Goal: Task Accomplishment & Management: Use online tool/utility

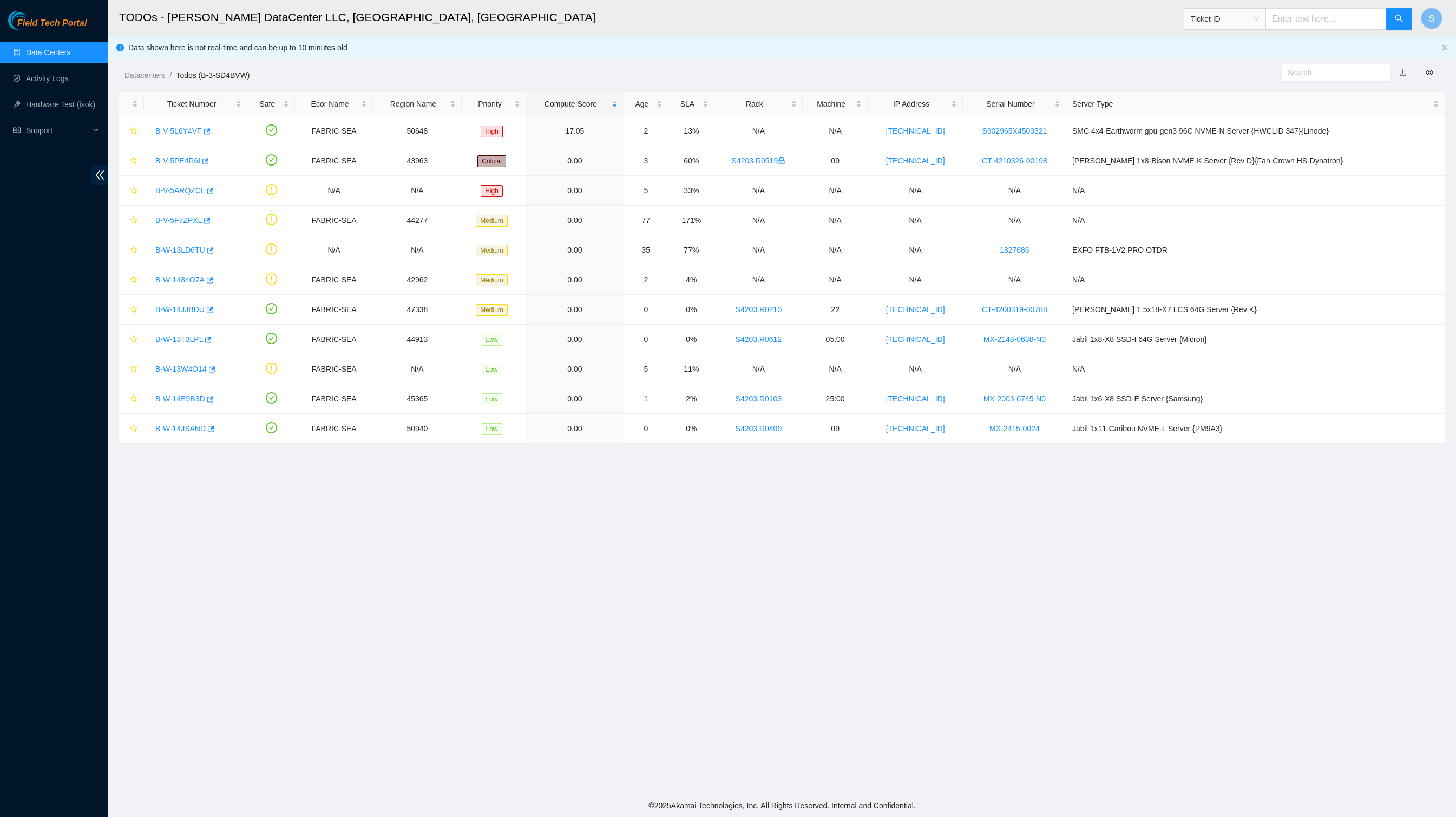
click at [287, 634] on main "TODOs - Sabey DataCenter LLC, Tukwila, WA Ticket ID S Data shown here is not re…" at bounding box center [782, 397] width 1348 height 794
click at [54, 23] on span "Field Tech Portal" at bounding box center [52, 23] width 69 height 10
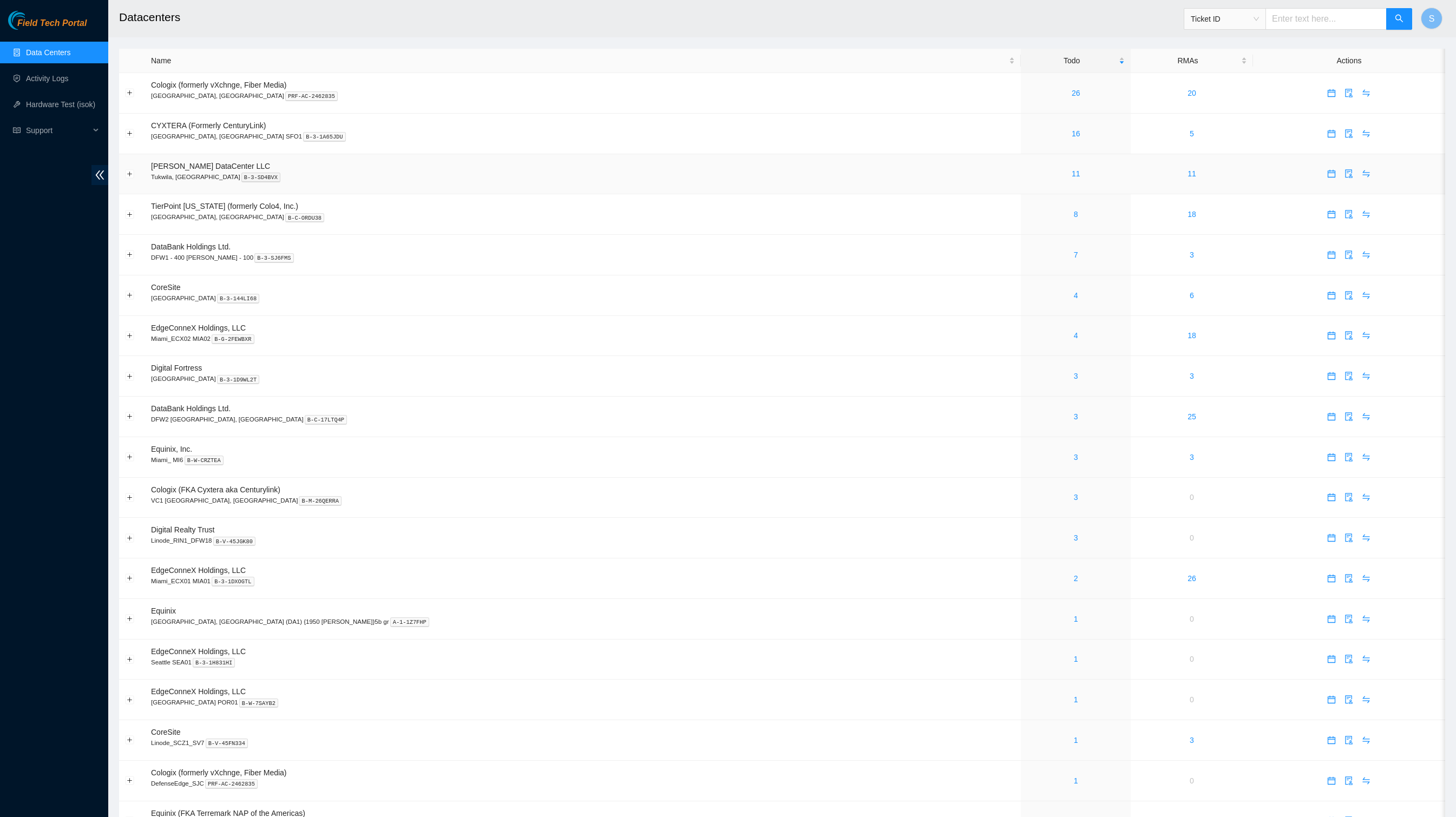
click at [1043, 195] on td "11" at bounding box center [1075, 174] width 110 height 41
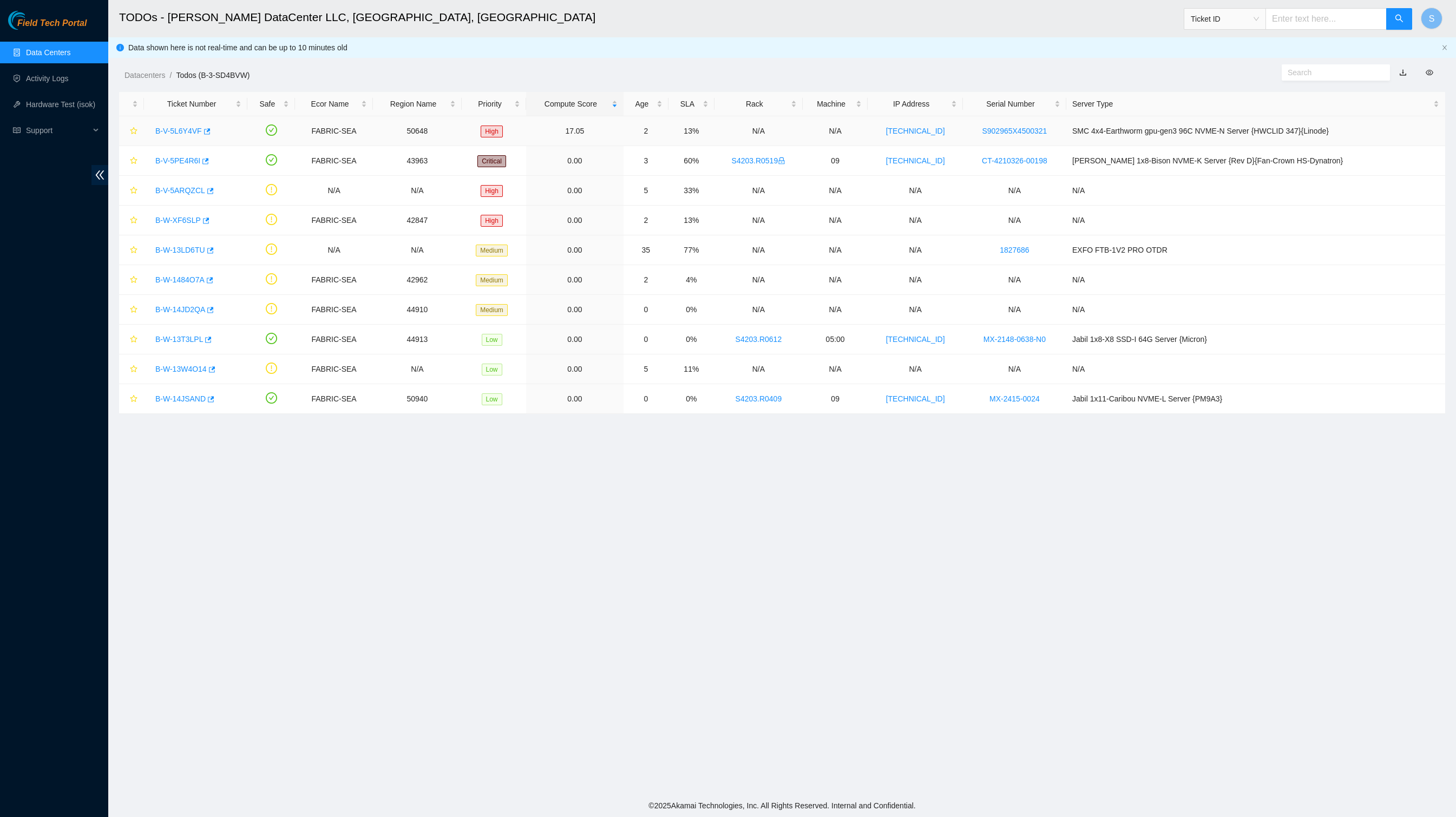
click at [199, 135] on link "B-V-5L6Y4VF" at bounding box center [179, 131] width 47 height 9
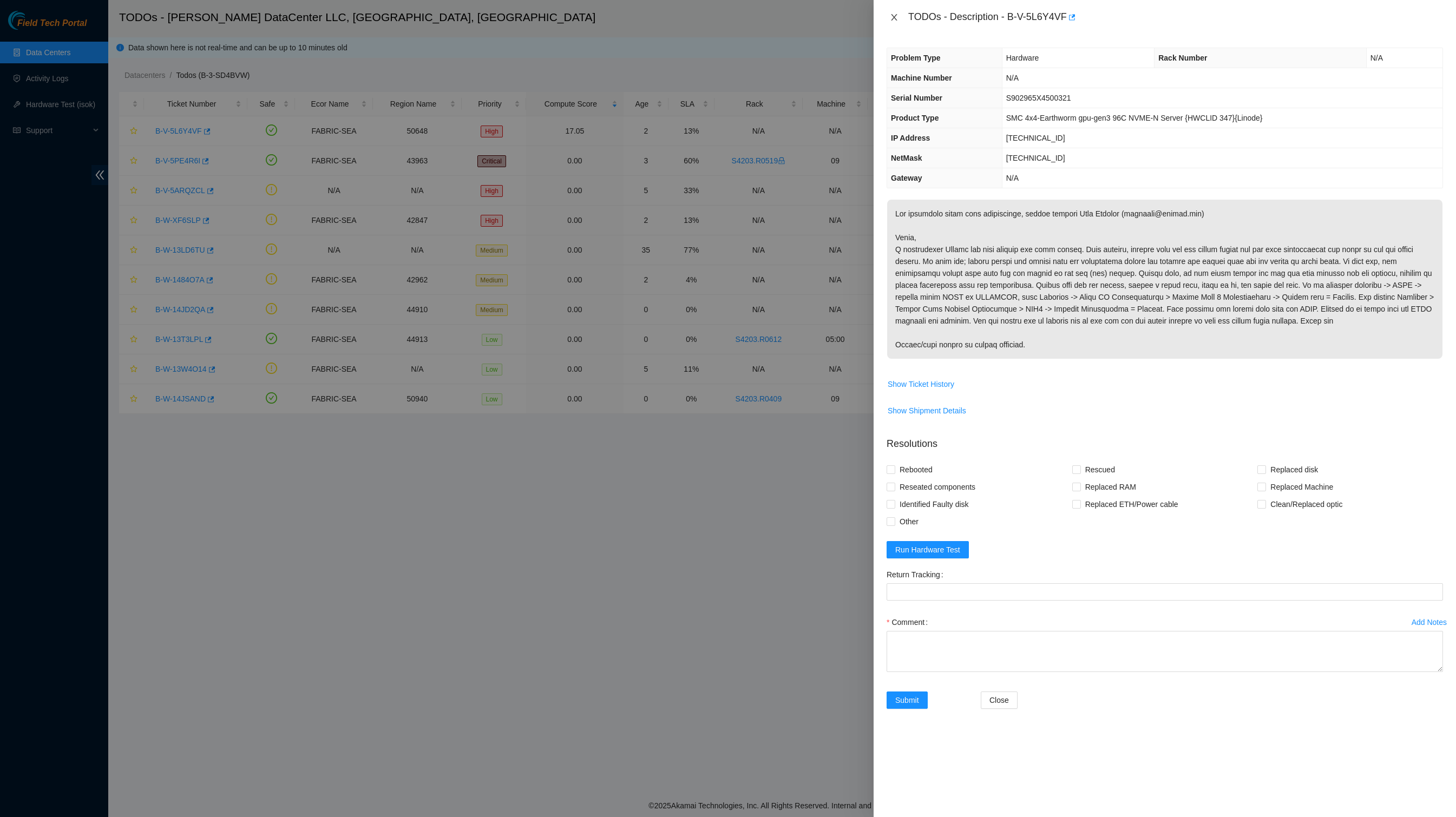
click at [894, 13] on icon "close" at bounding box center [894, 18] width 9 height 9
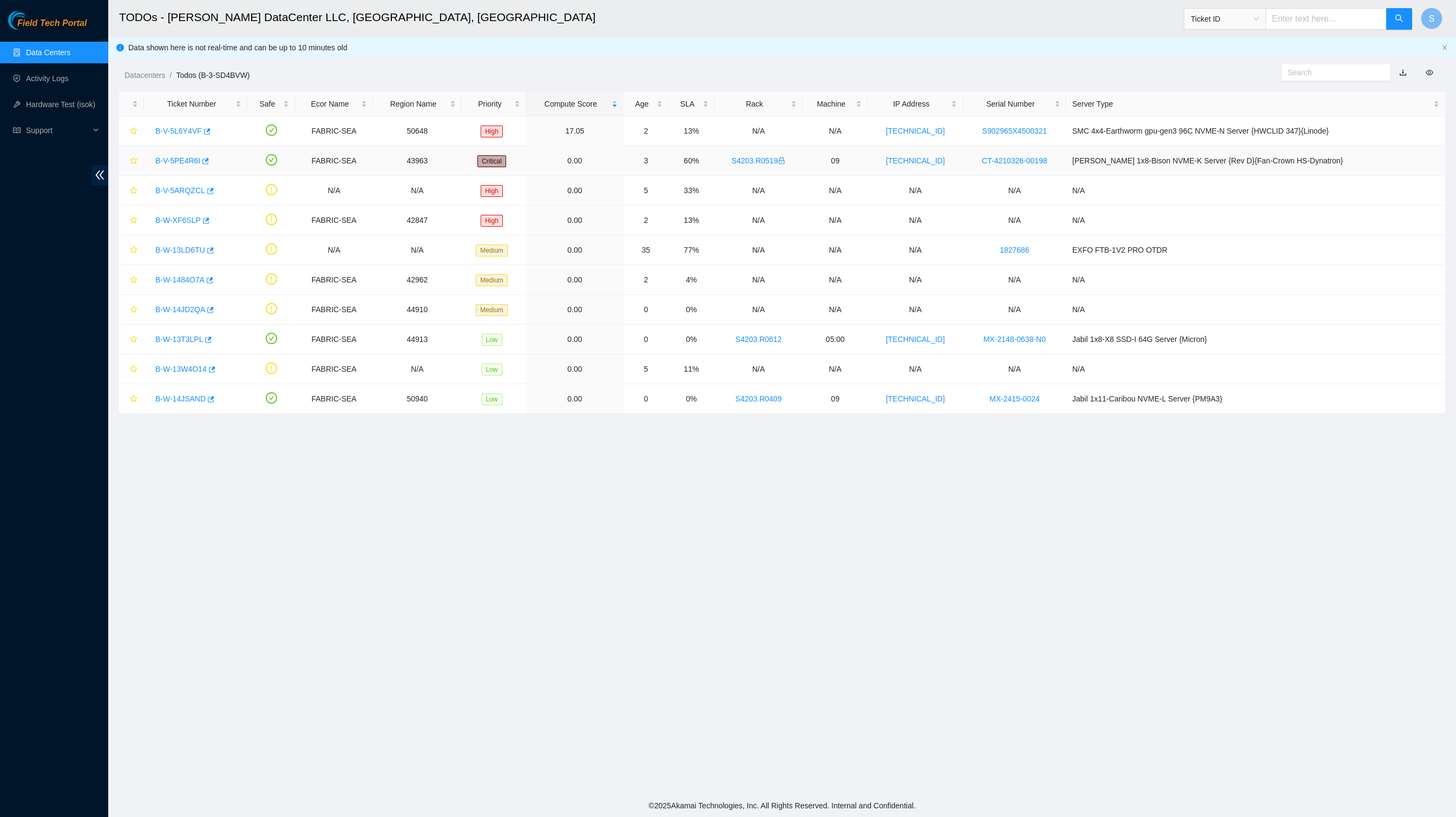
click at [186, 165] on link "B-V-5PE4R6I" at bounding box center [177, 161] width 45 height 9
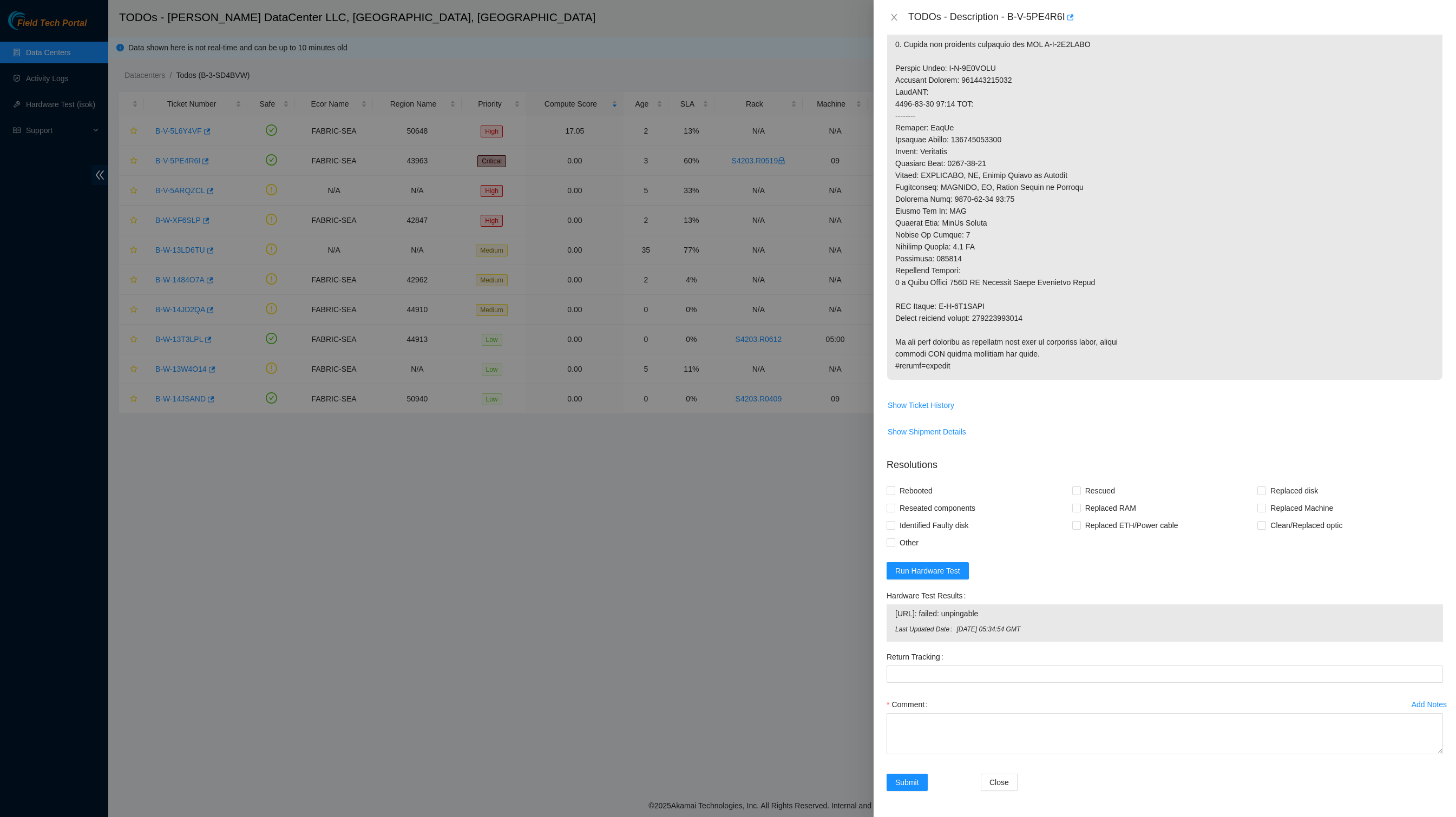
scroll to position [505, 0]
click at [959, 577] on span "Run Hardware Test" at bounding box center [927, 570] width 65 height 12
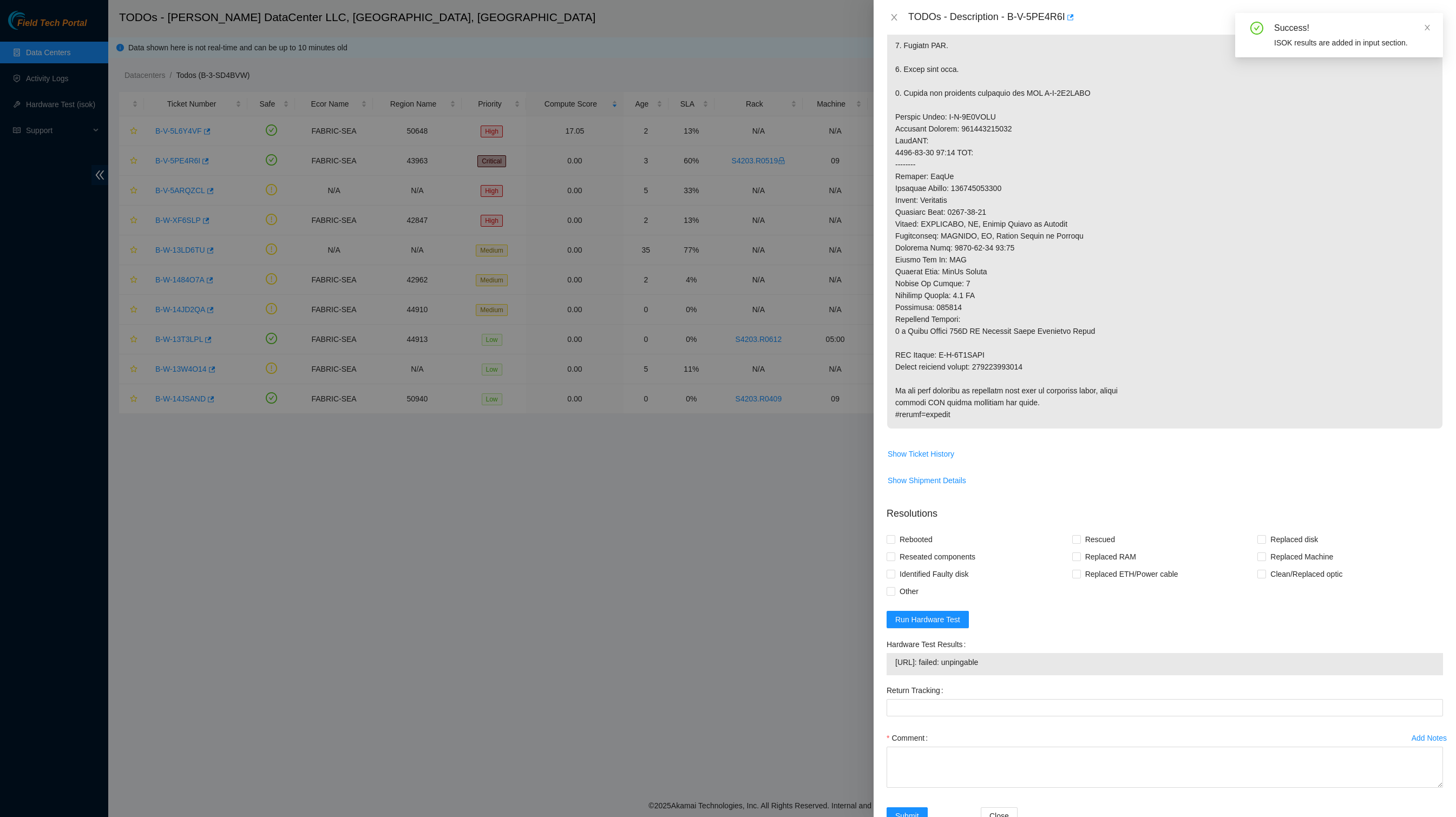
scroll to position [179, 0]
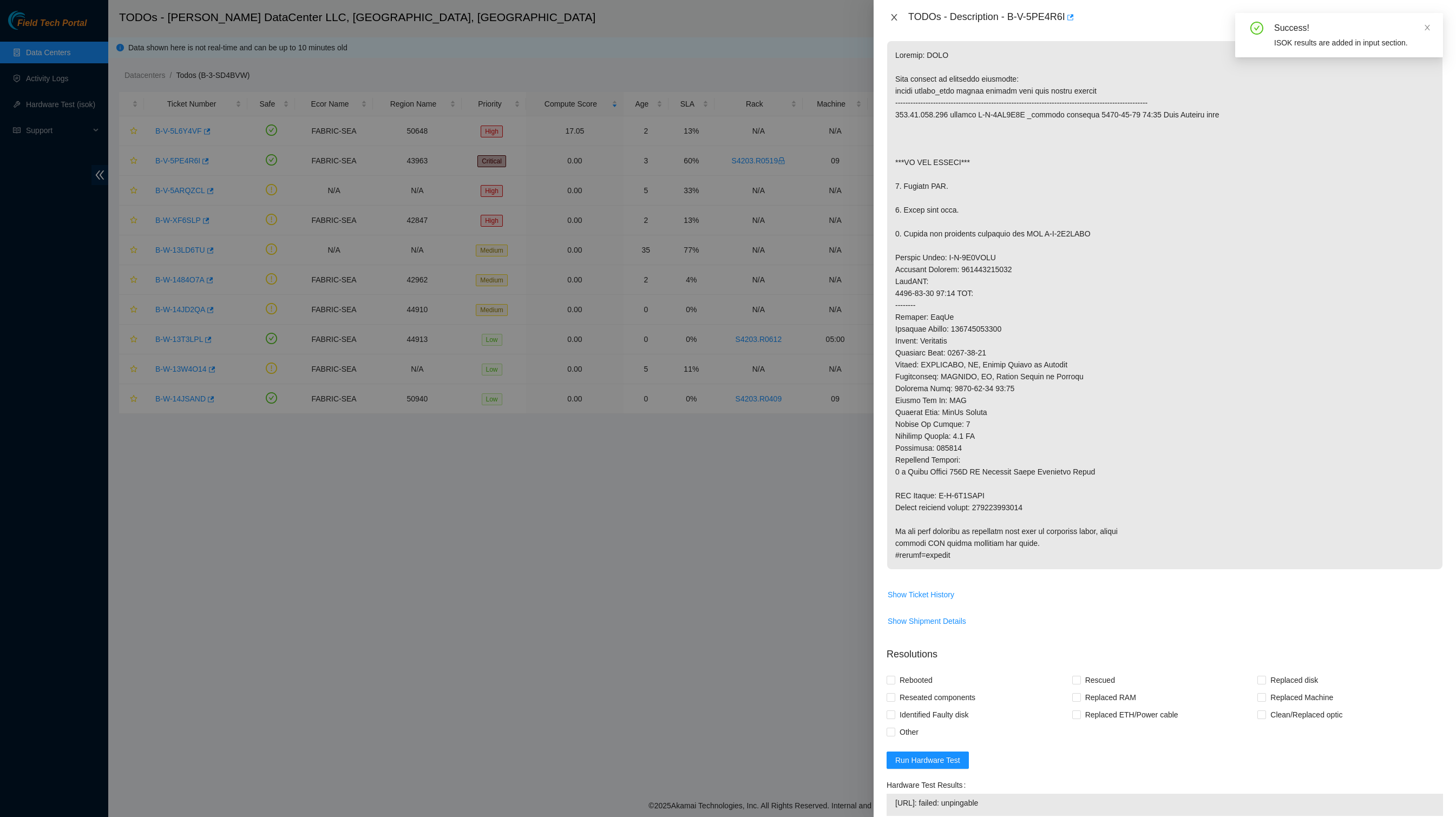
click at [888, 13] on button "Close" at bounding box center [894, 18] width 15 height 10
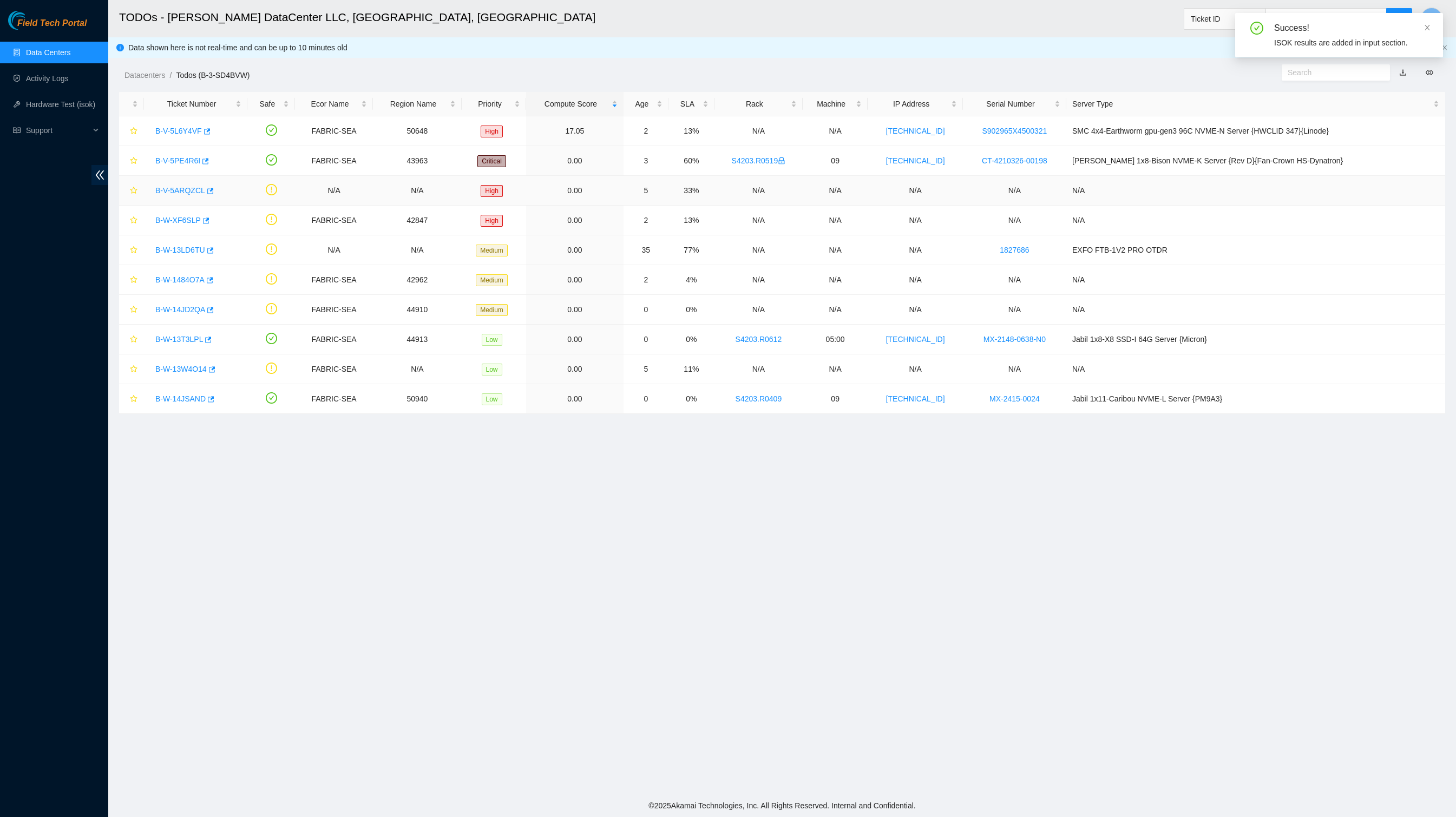
click at [203, 195] on link "B-V-5ARQZCL" at bounding box center [180, 191] width 50 height 9
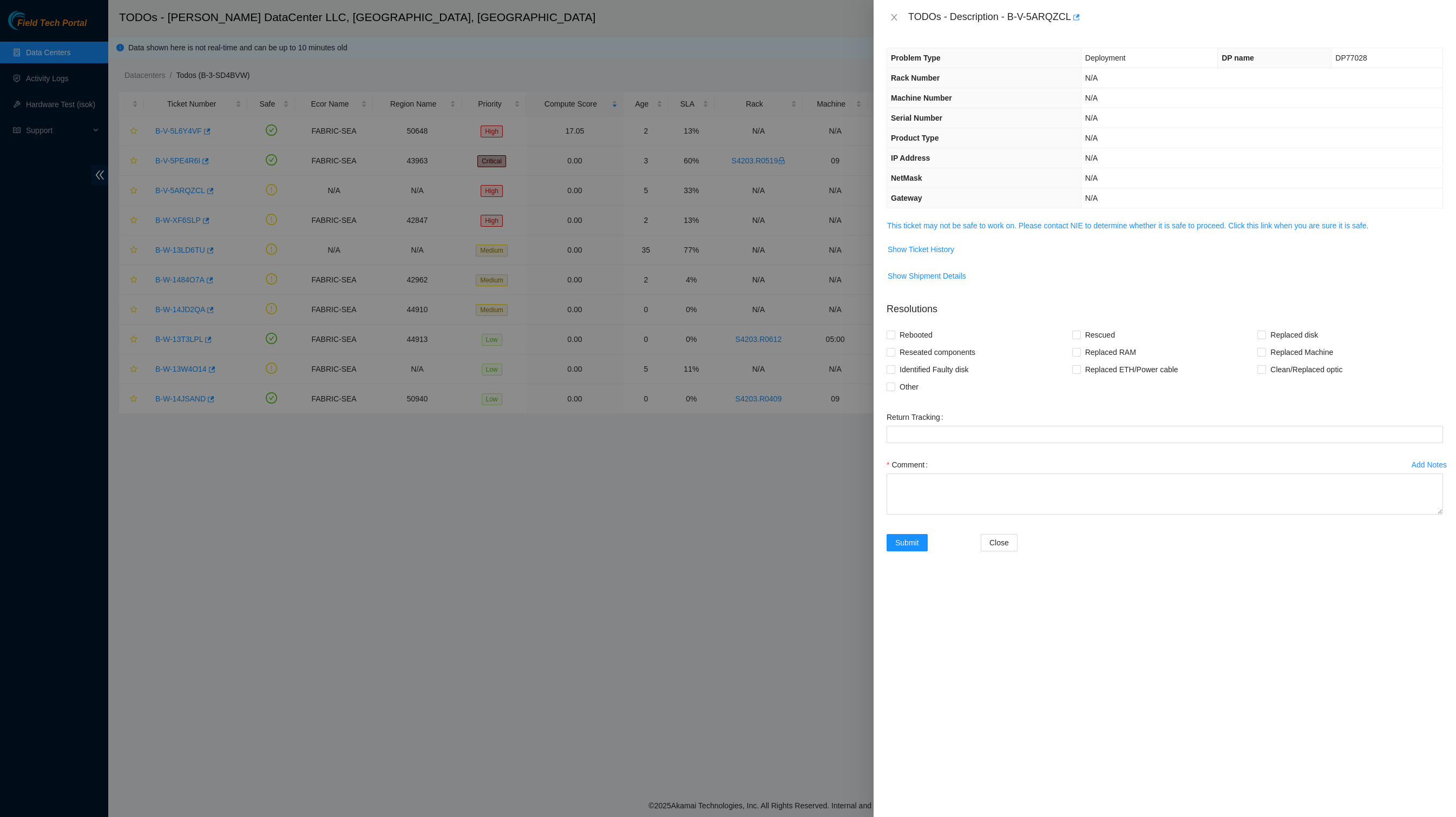
click at [971, 240] on td "This ticket may not be safe to work on. Please contact NIE to determine whether…" at bounding box center [1165, 230] width 556 height 21
click at [992, 230] on link "This ticket may not be safe to work on. Please contact NIE to determine whether…" at bounding box center [1128, 226] width 481 height 9
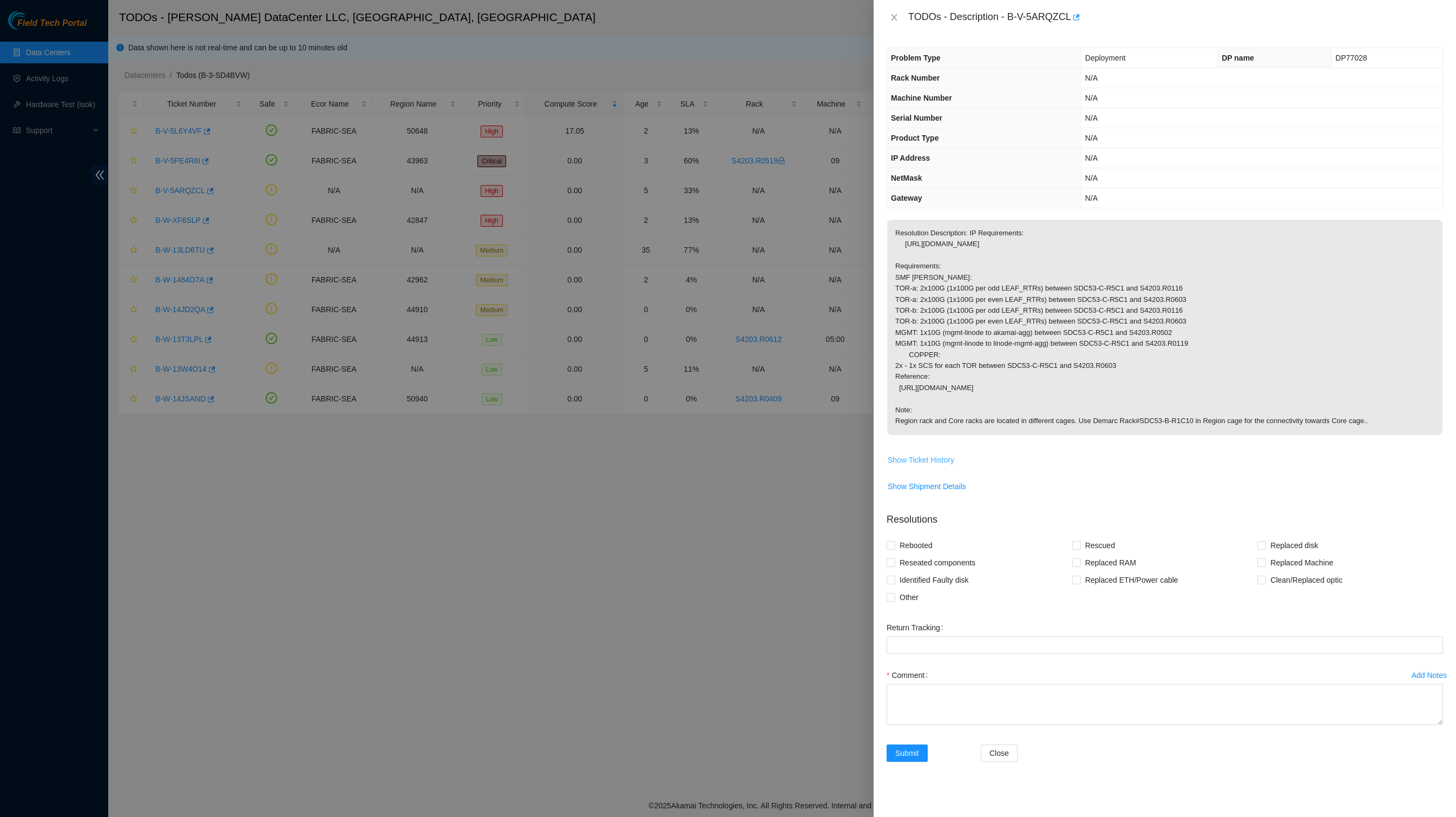
click at [927, 466] on span "Show Ticket History" at bounding box center [921, 460] width 67 height 12
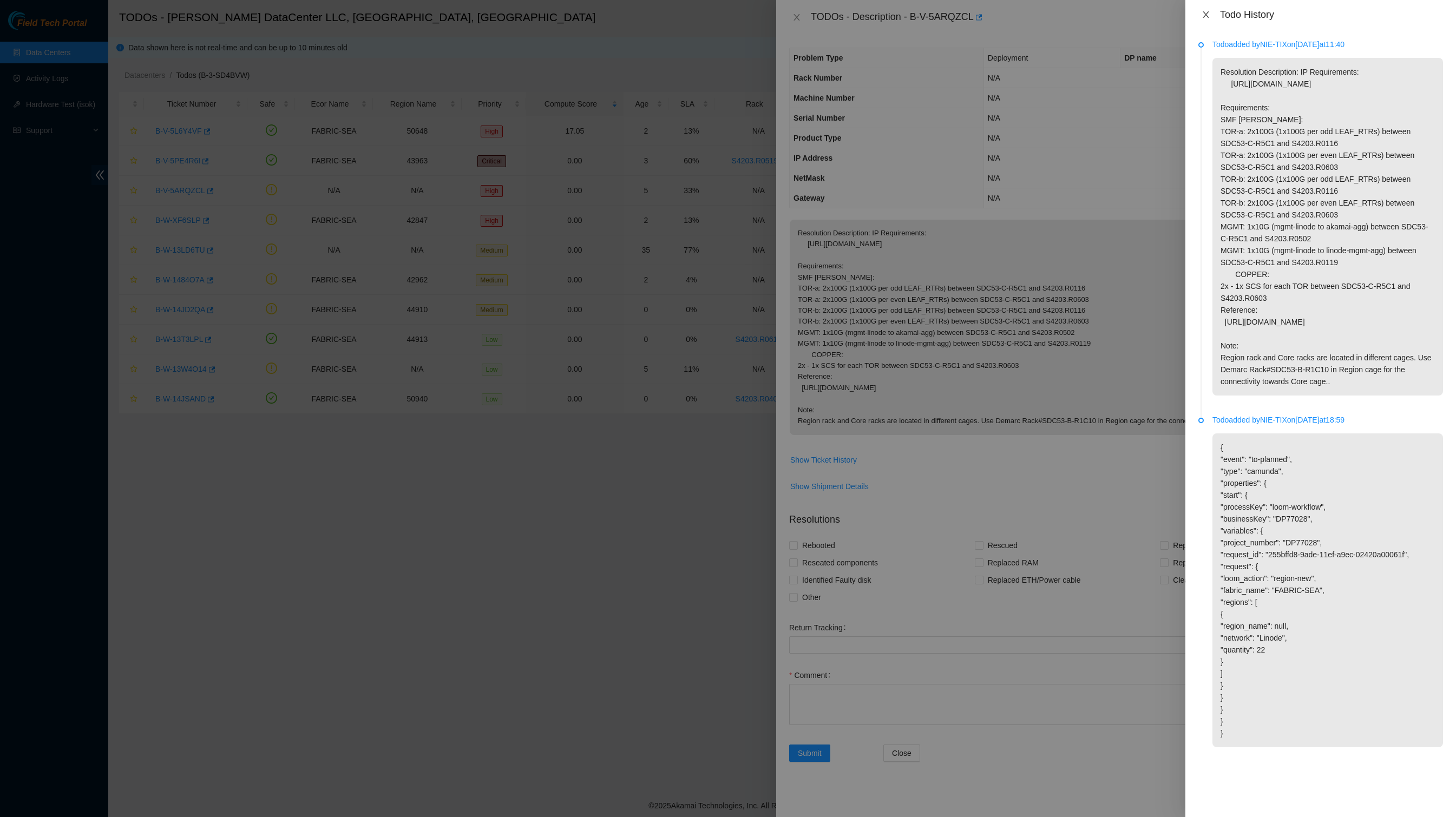
click at [1205, 10] on icon "close" at bounding box center [1206, 14] width 9 height 9
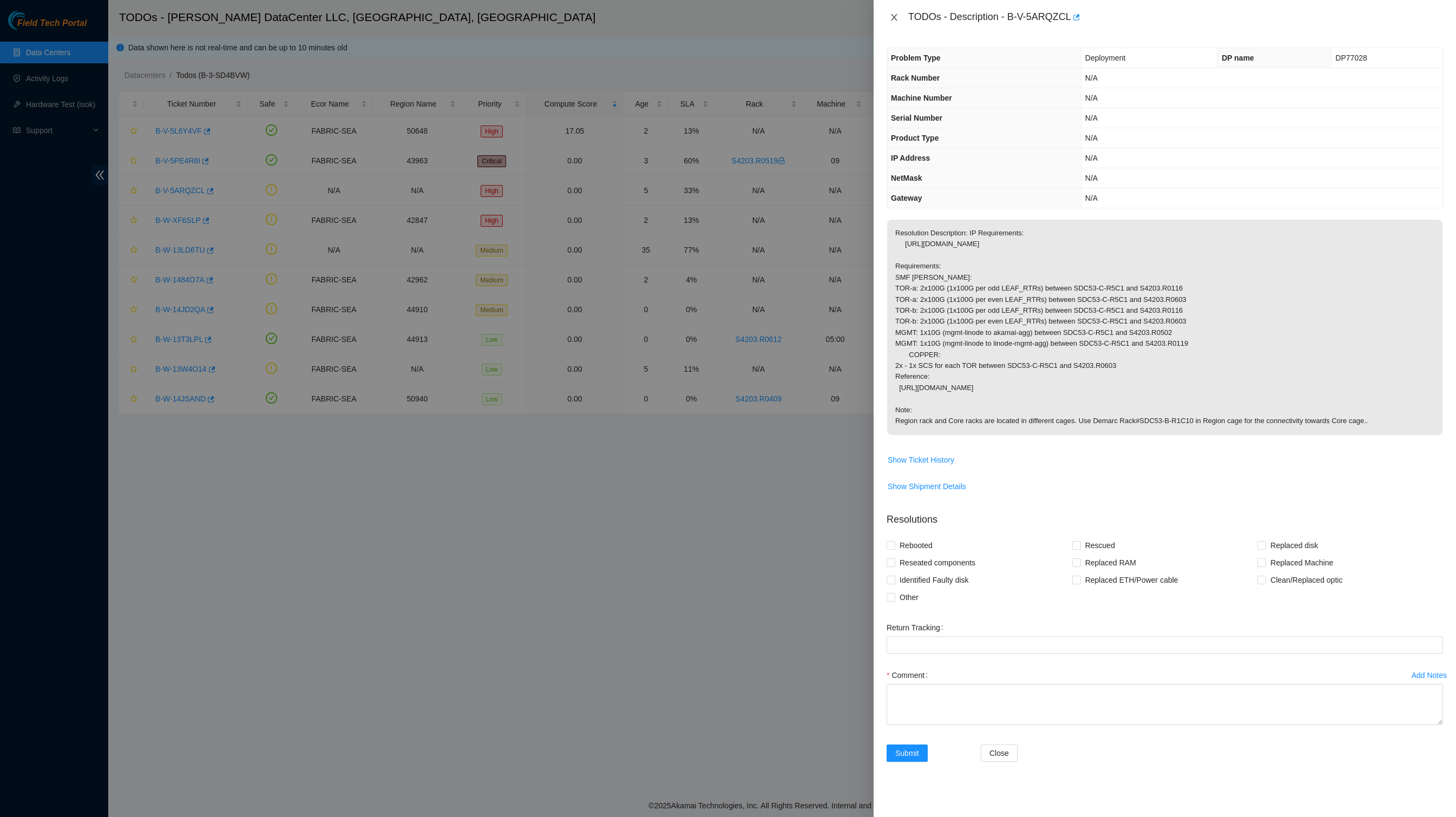
click at [896, 16] on icon "close" at bounding box center [894, 18] width 9 height 9
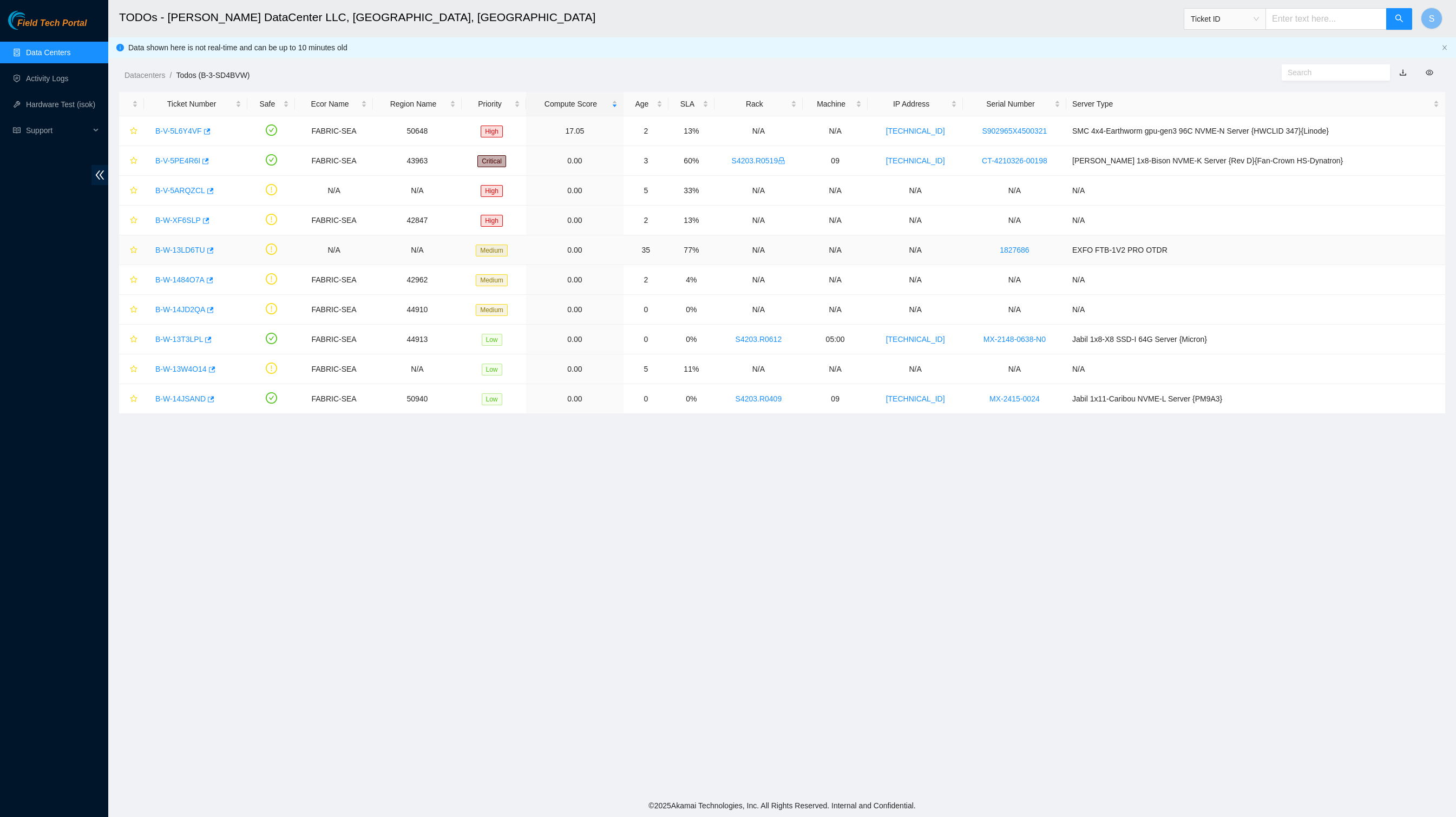
click at [189, 254] on link "B-W-13LD6TU" at bounding box center [180, 250] width 50 height 9
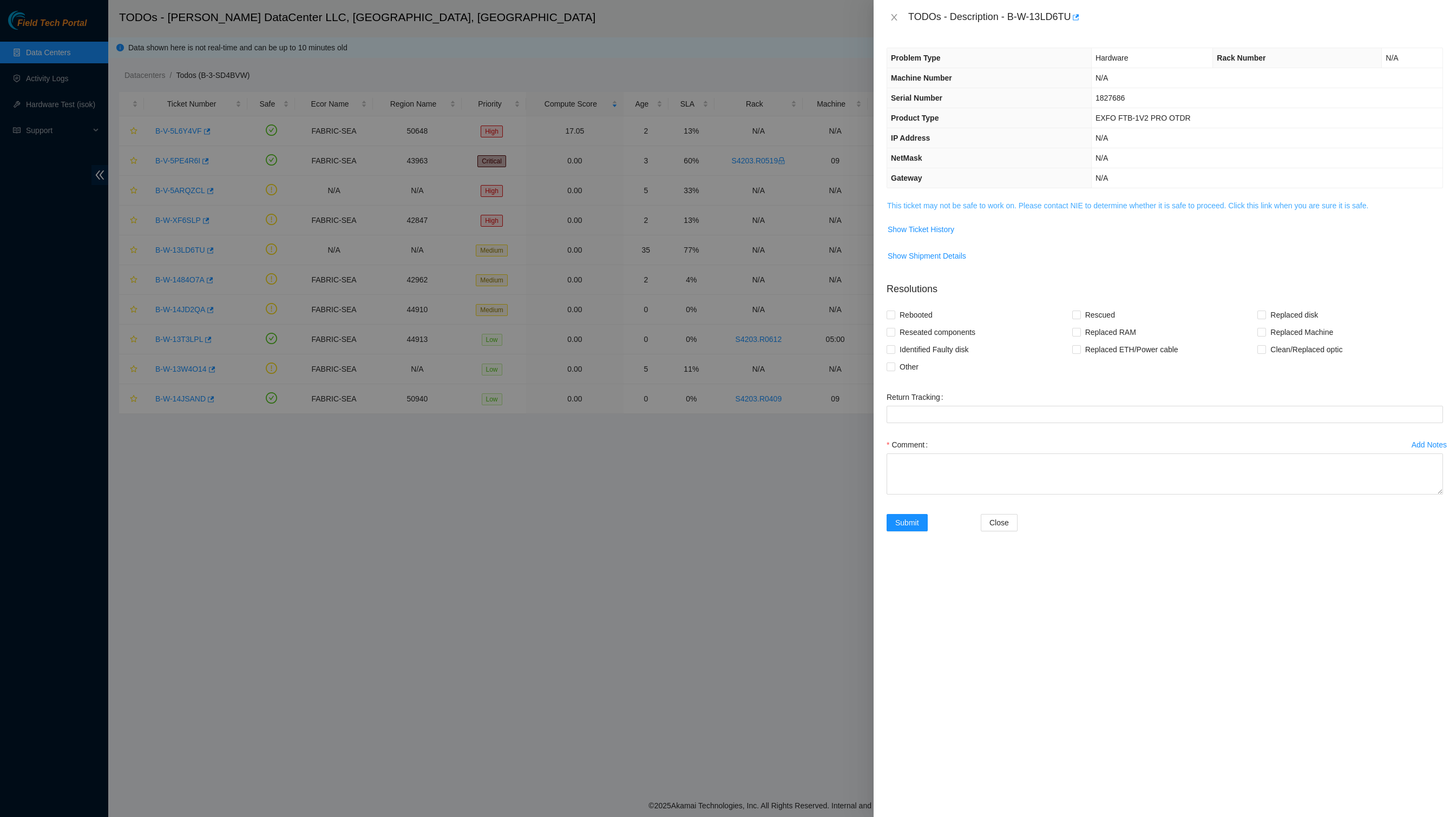
click at [982, 210] on link "This ticket may not be safe to work on. Please contact NIE to determine whether…" at bounding box center [1128, 206] width 481 height 9
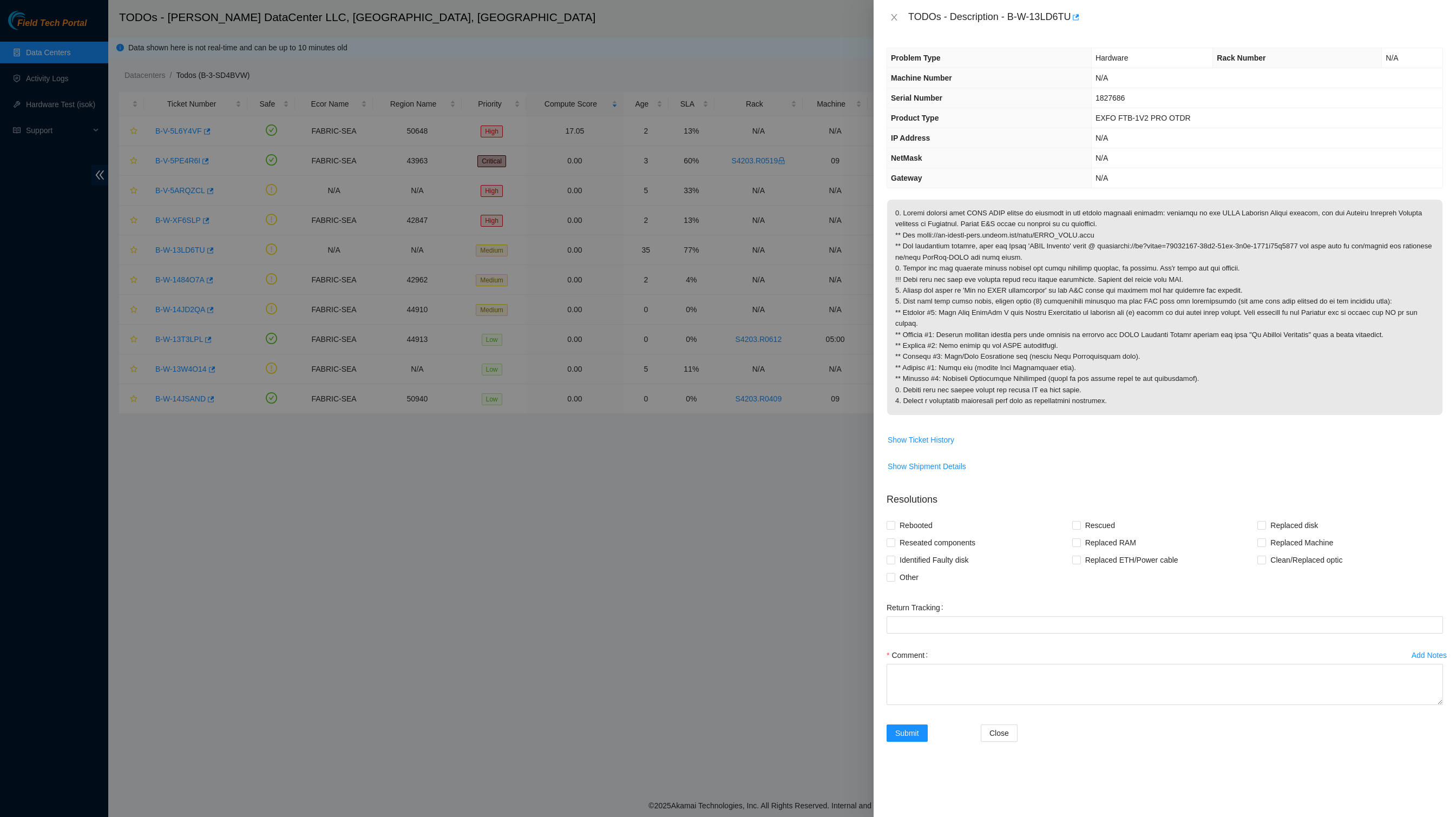
click at [1154, 475] on span "Show Shipment Details" at bounding box center [1165, 467] width 556 height 18
click at [895, 16] on icon "close" at bounding box center [893, 17] width 6 height 6
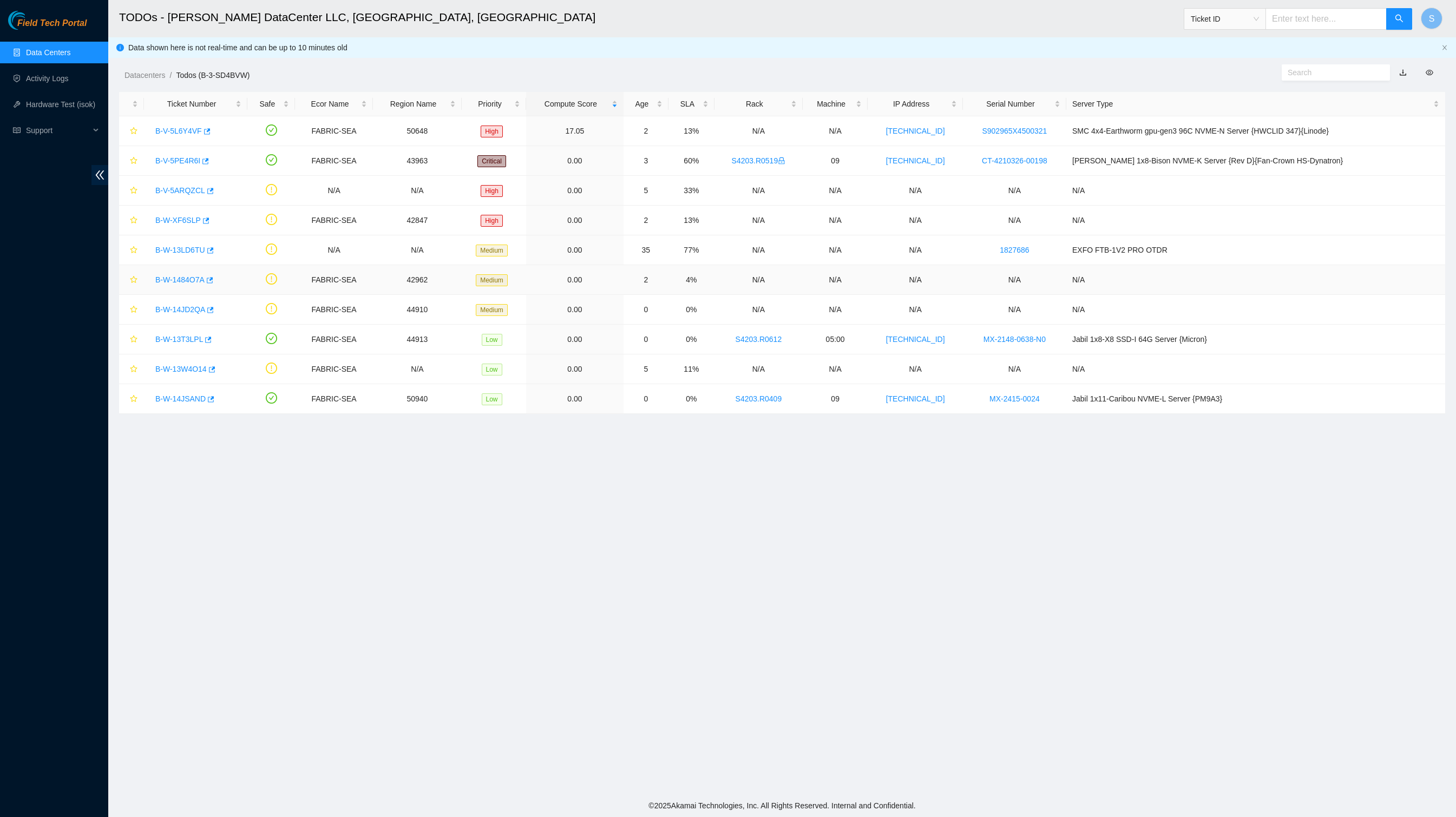
click at [204, 284] on link "B-W-1484O7A" at bounding box center [180, 280] width 49 height 9
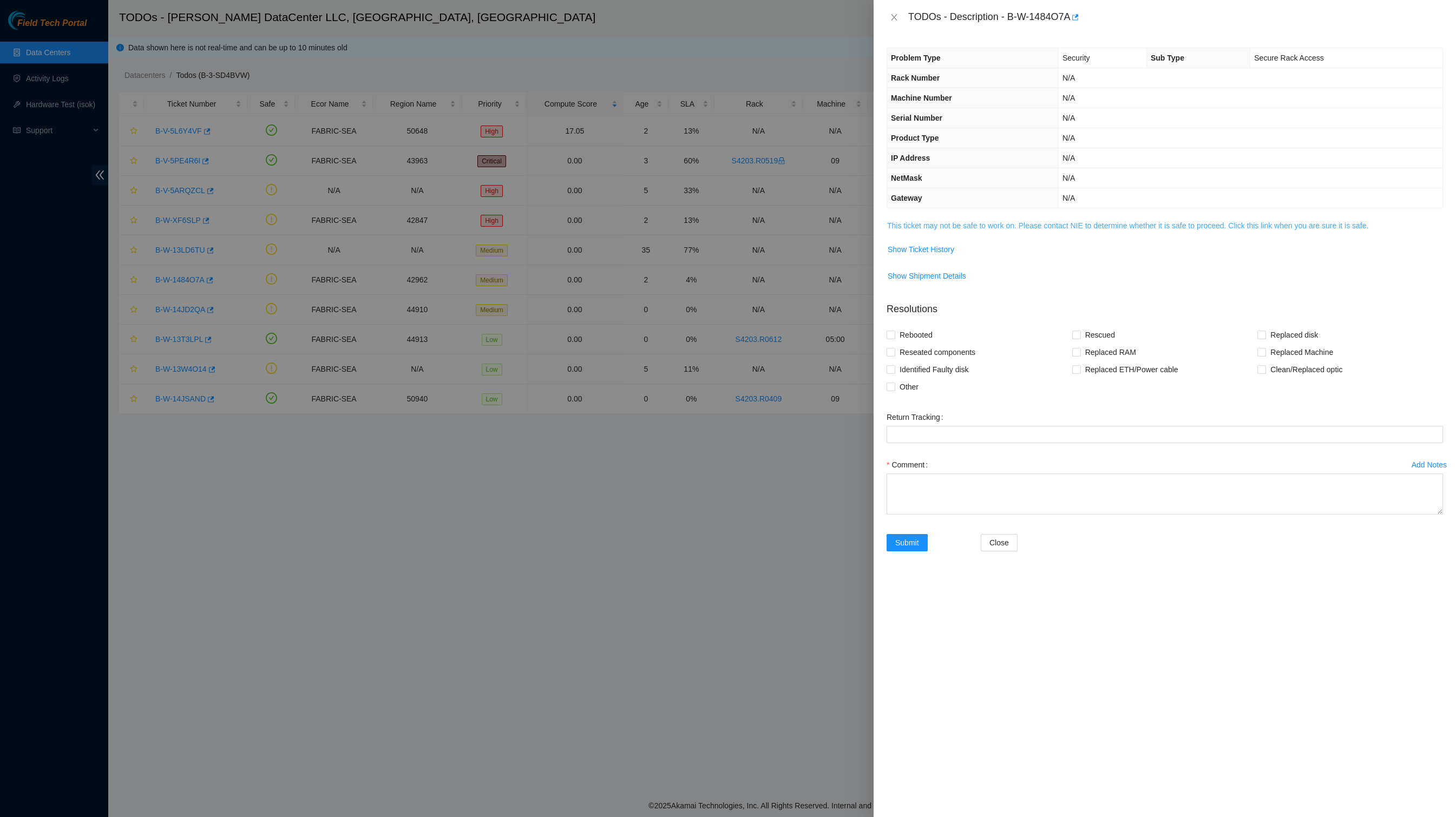
click at [982, 230] on link "This ticket may not be safe to work on. Please contact NIE to determine whether…" at bounding box center [1128, 226] width 481 height 9
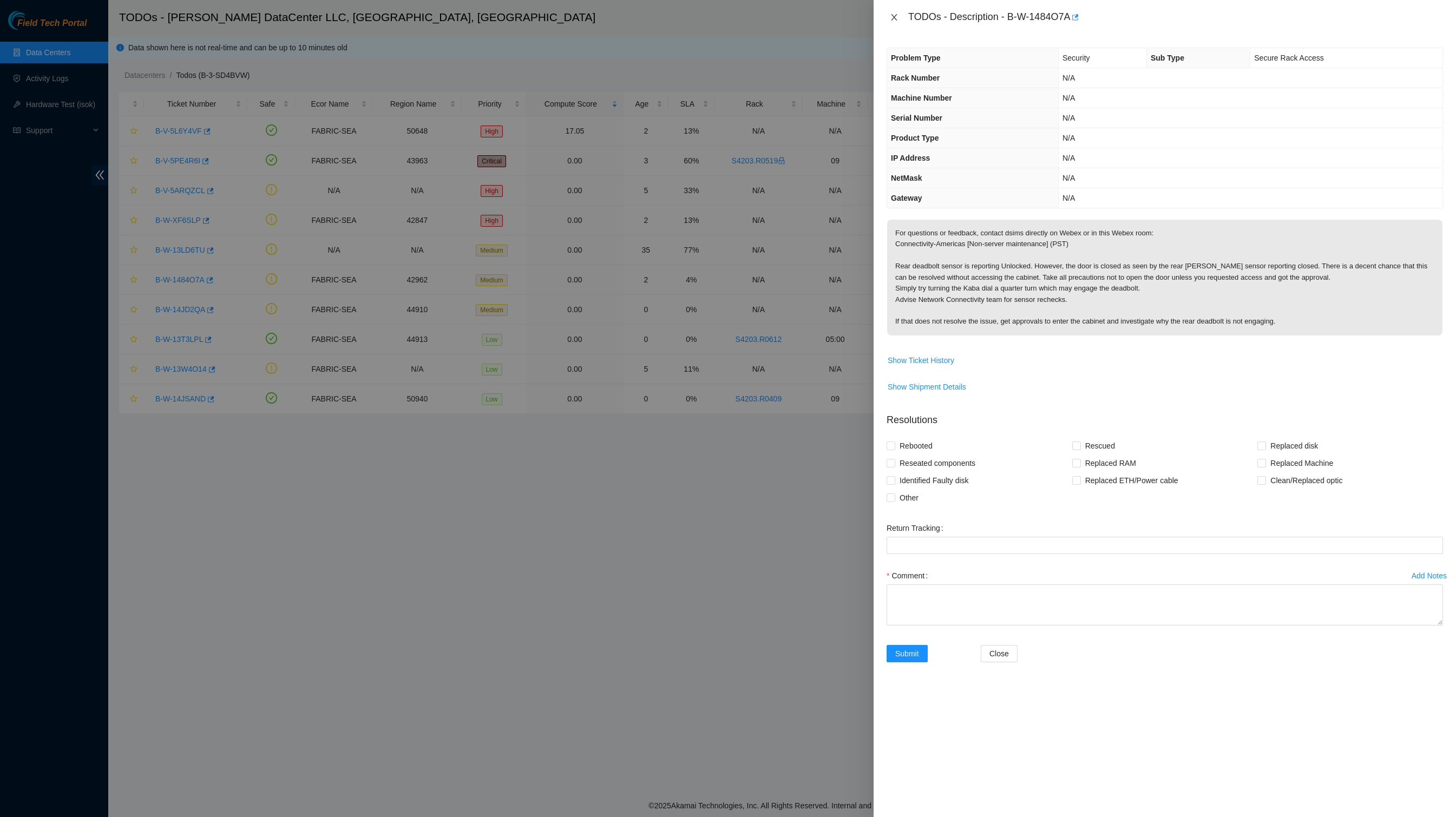
click at [897, 19] on icon "close" at bounding box center [894, 18] width 9 height 9
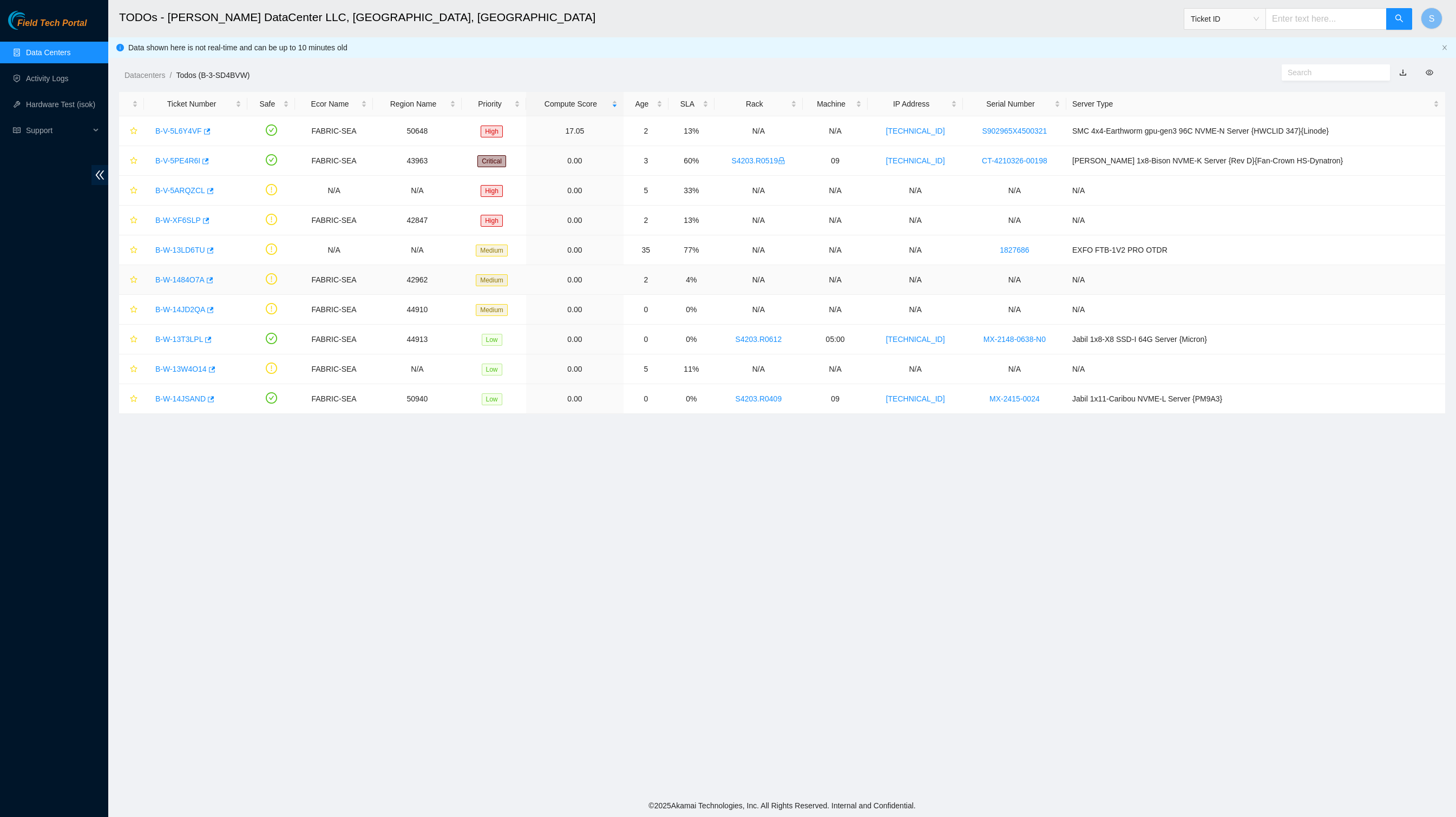
click at [203, 284] on link "B-W-1484O7A" at bounding box center [180, 280] width 49 height 9
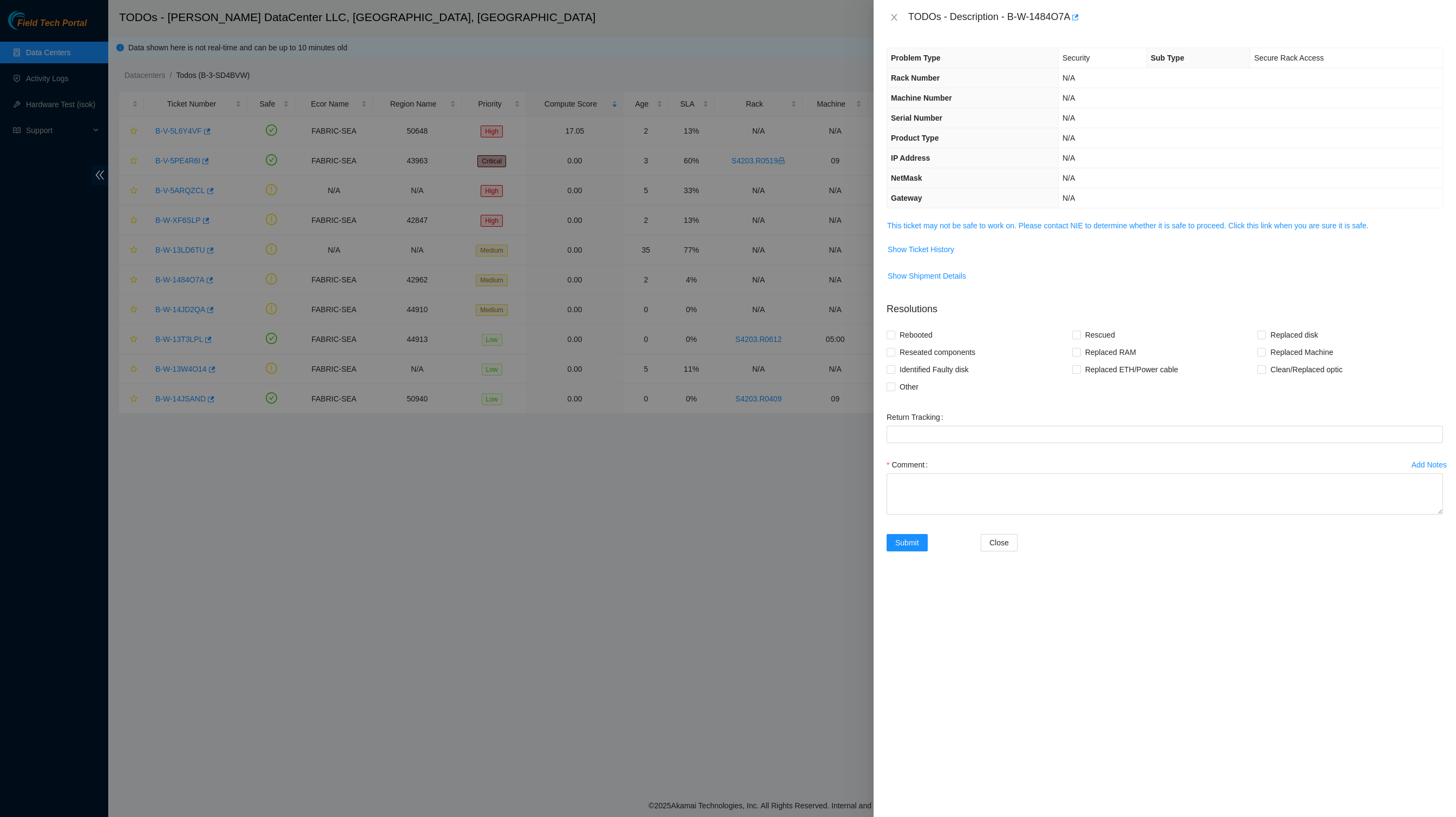
click at [1002, 231] on span "This ticket may not be safe to work on. Please contact NIE to determine whether…" at bounding box center [1165, 225] width 556 height 12
click at [988, 230] on link "This ticket may not be safe to work on. Please contact NIE to determine whether…" at bounding box center [1128, 226] width 481 height 9
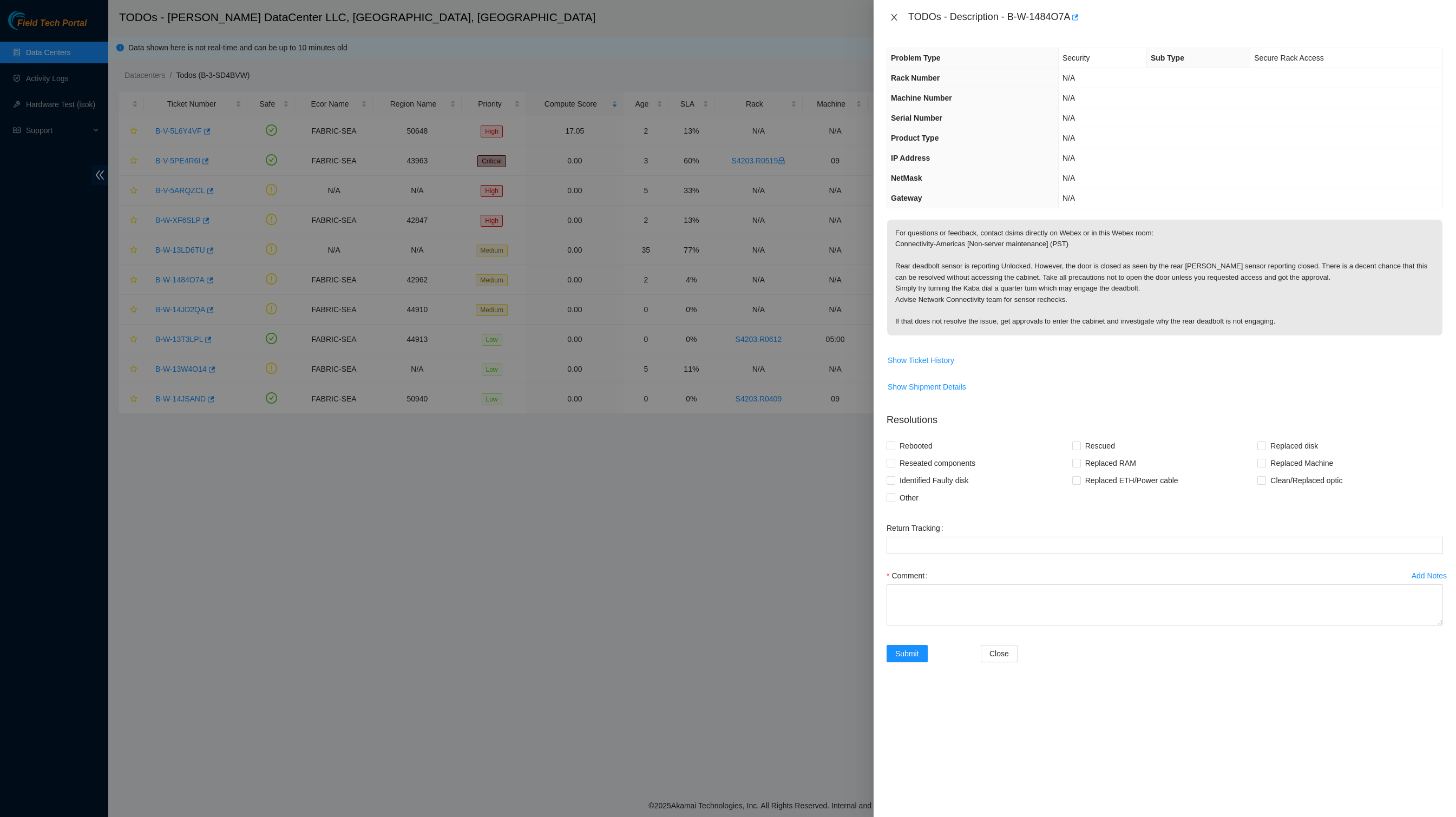
click at [897, 19] on icon "close" at bounding box center [894, 18] width 9 height 9
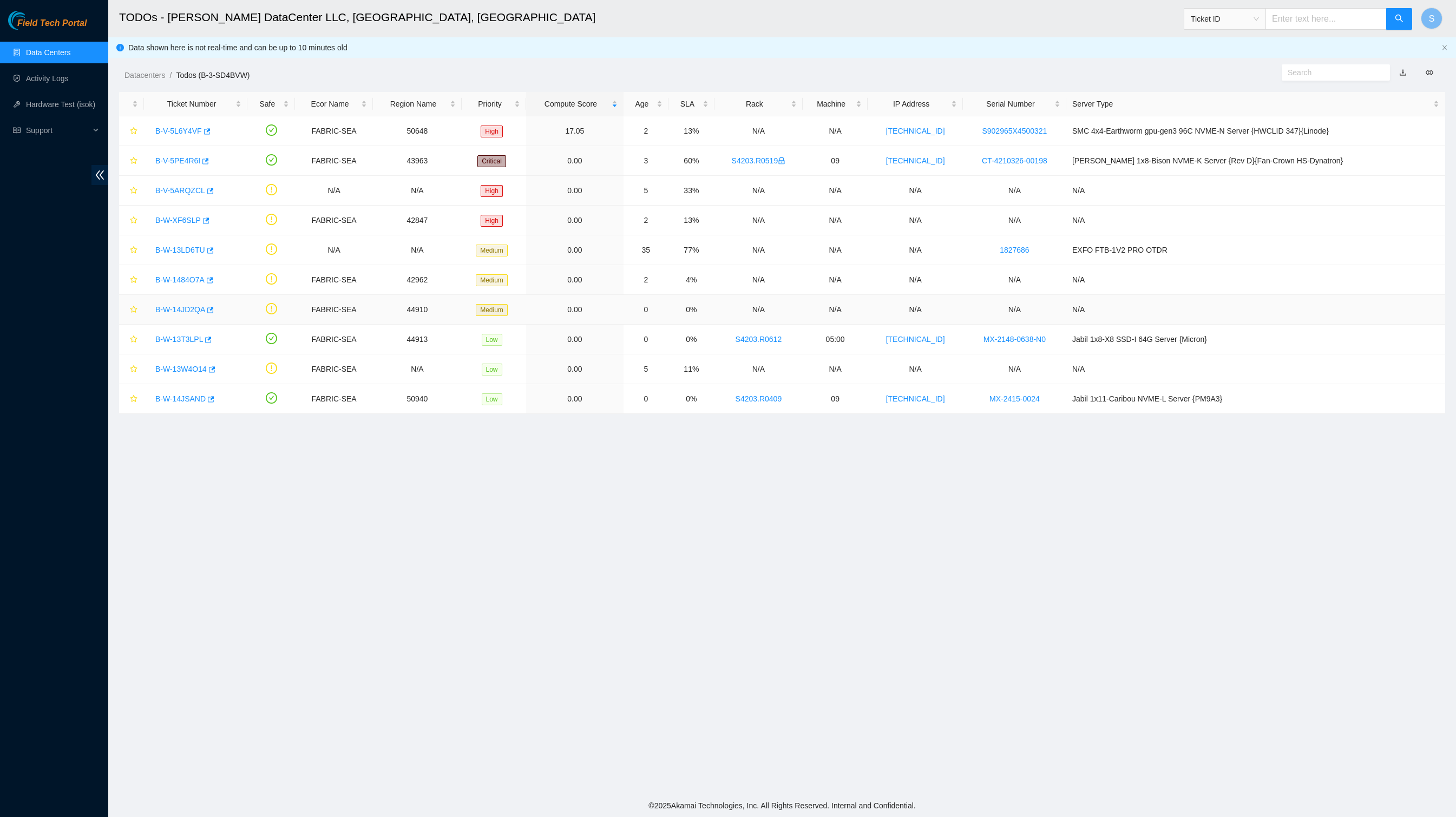
click at [203, 314] on link "B-W-14JD2QA" at bounding box center [180, 309] width 50 height 9
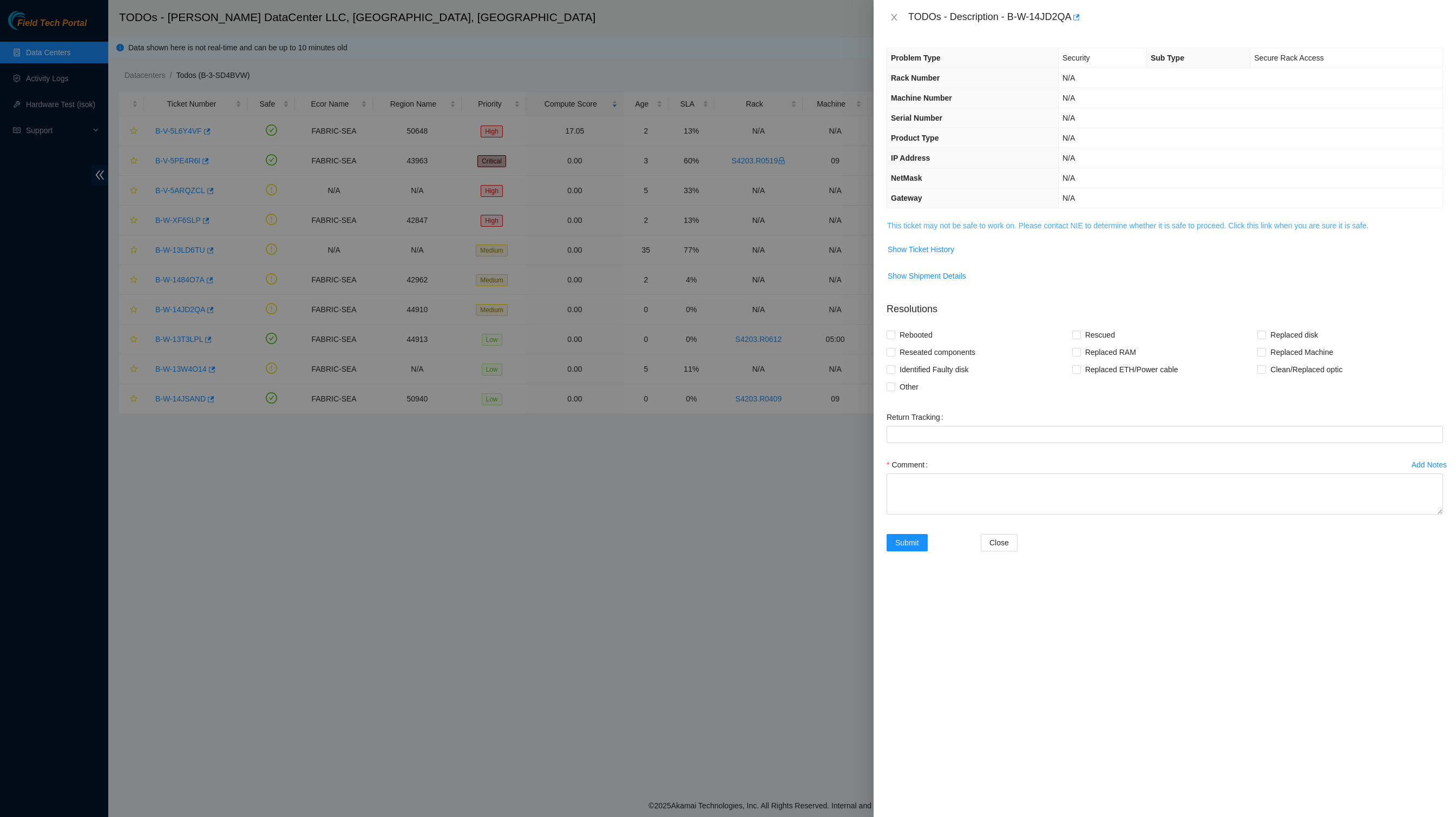
click at [986, 230] on link "This ticket may not be safe to work on. Please contact NIE to determine whether…" at bounding box center [1128, 226] width 481 height 9
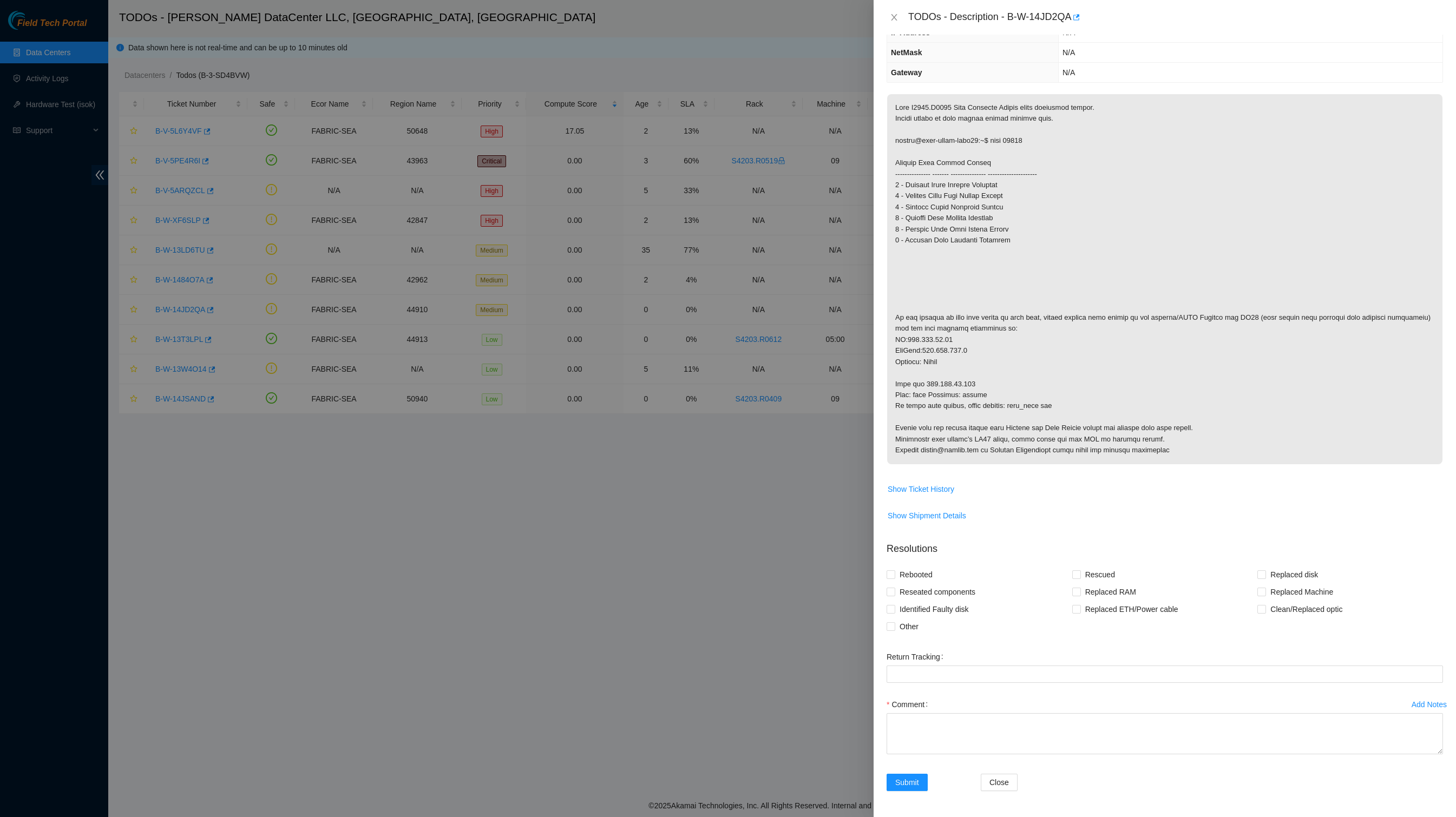
scroll to position [172, 0]
click at [949, 495] on span "Show Ticket History" at bounding box center [921, 489] width 67 height 12
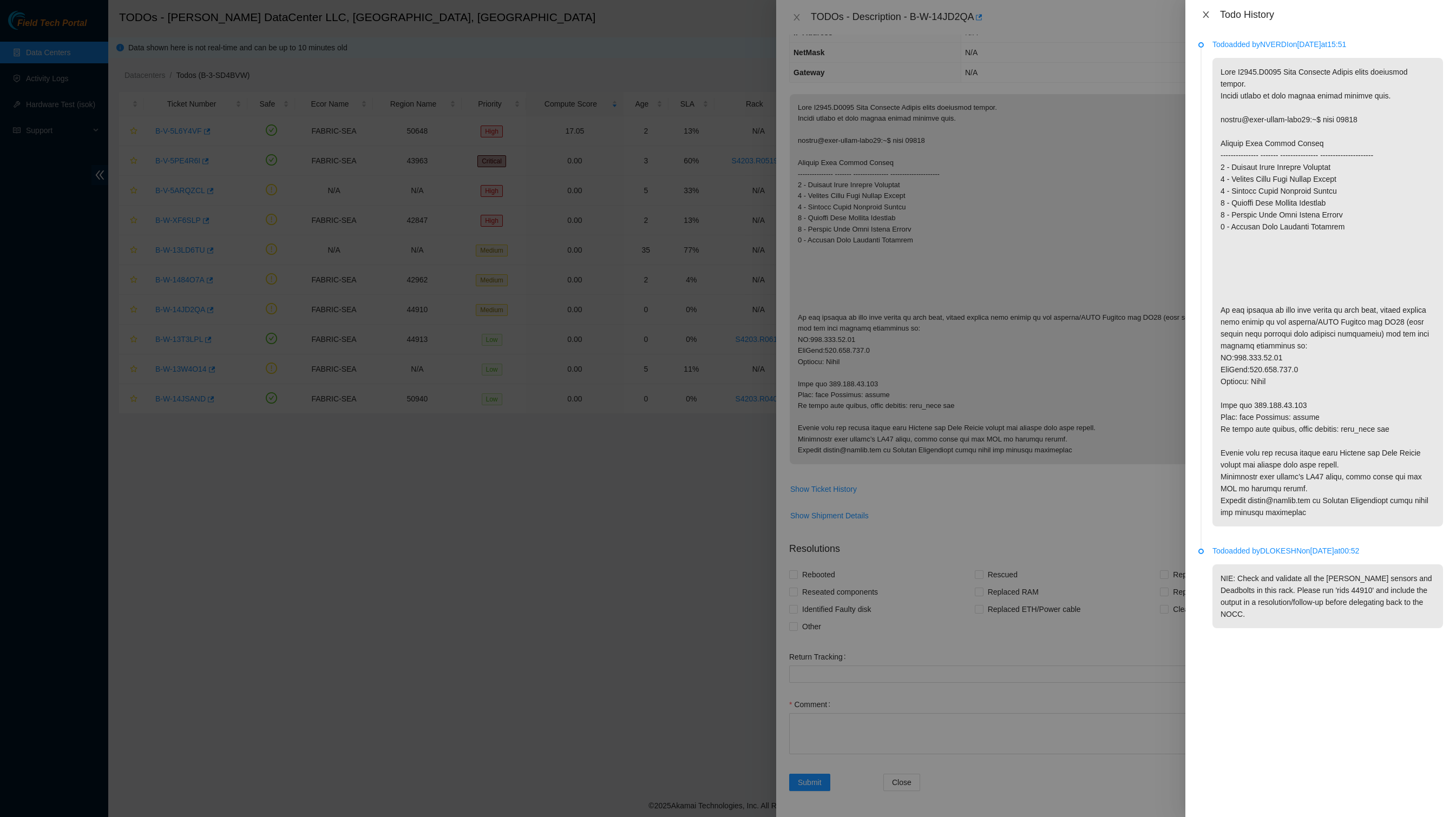
click at [1205, 16] on icon "close" at bounding box center [1205, 14] width 6 height 6
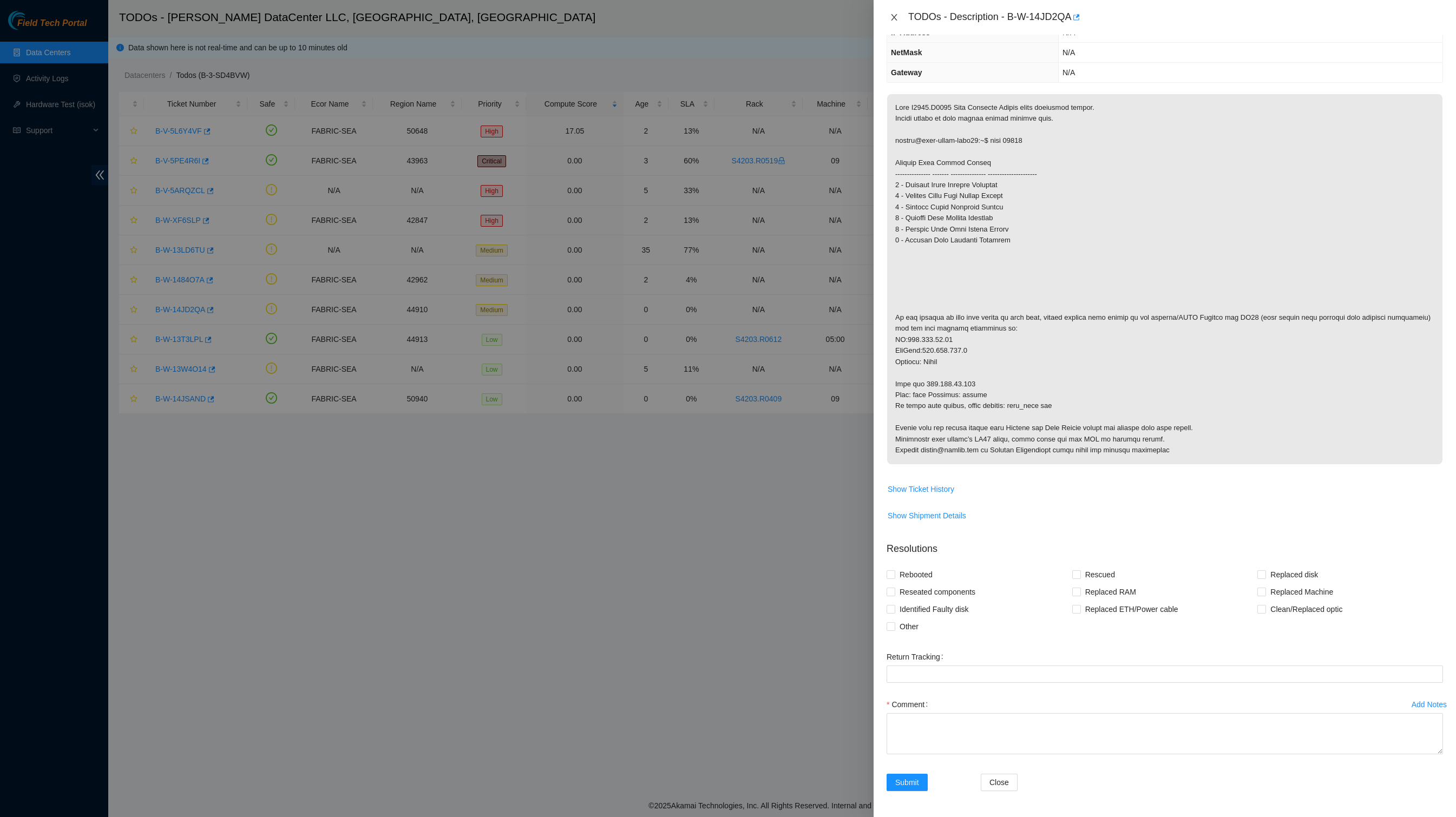
click at [896, 23] on button "Close" at bounding box center [894, 18] width 15 height 10
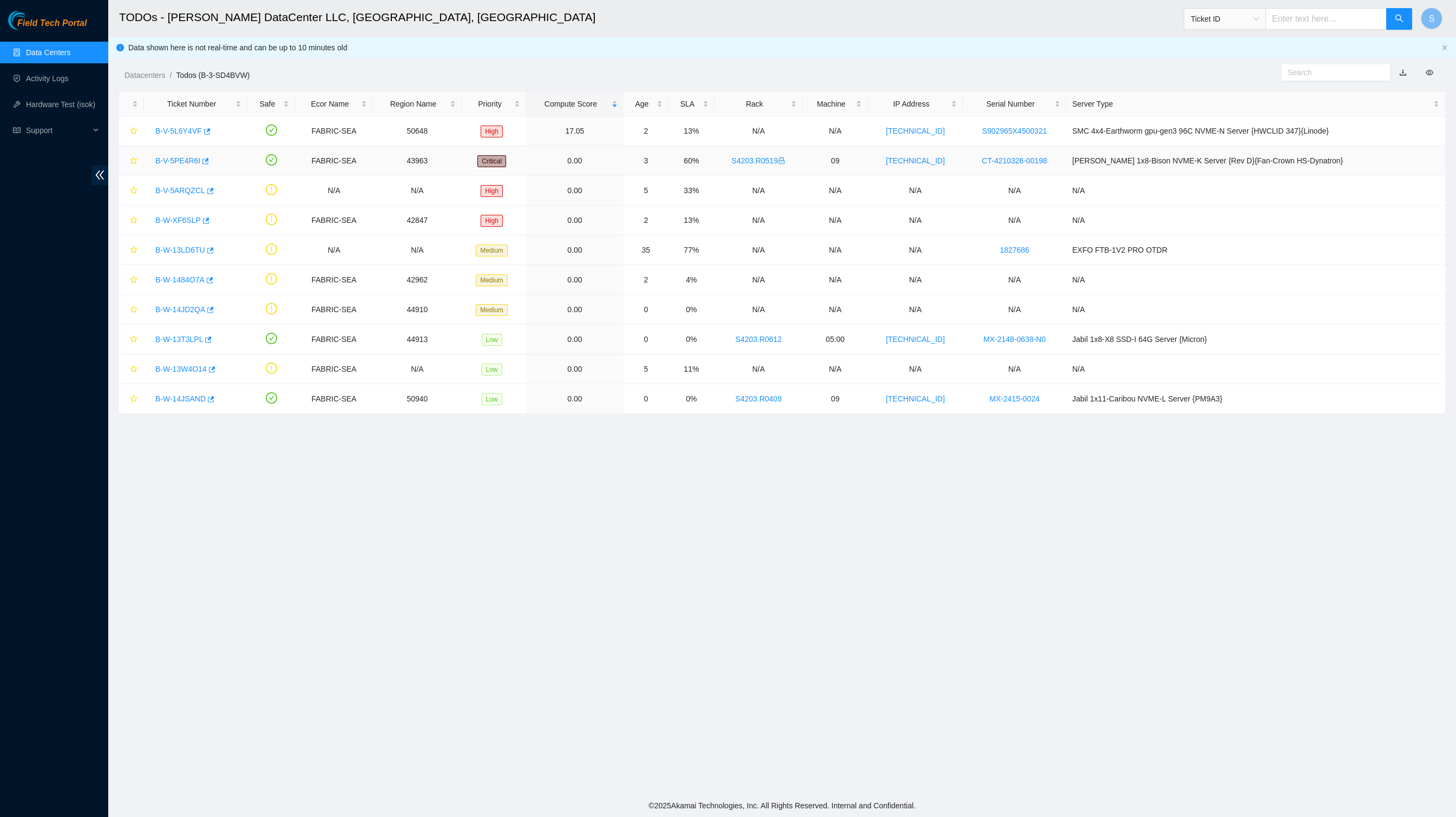
click at [188, 165] on link "B-V-5PE4R6I" at bounding box center [177, 161] width 45 height 9
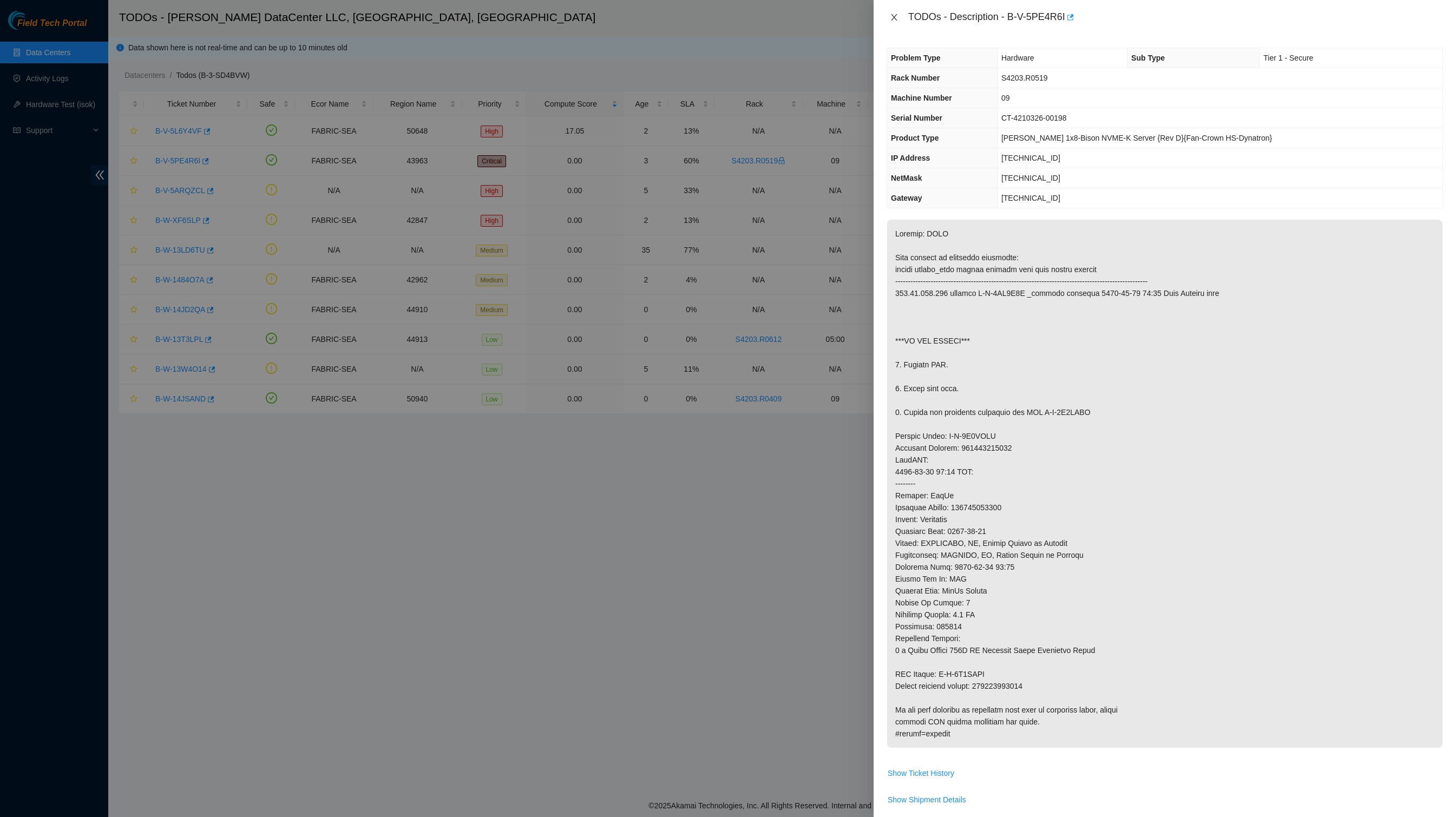
click at [891, 16] on icon "close" at bounding box center [894, 18] width 9 height 9
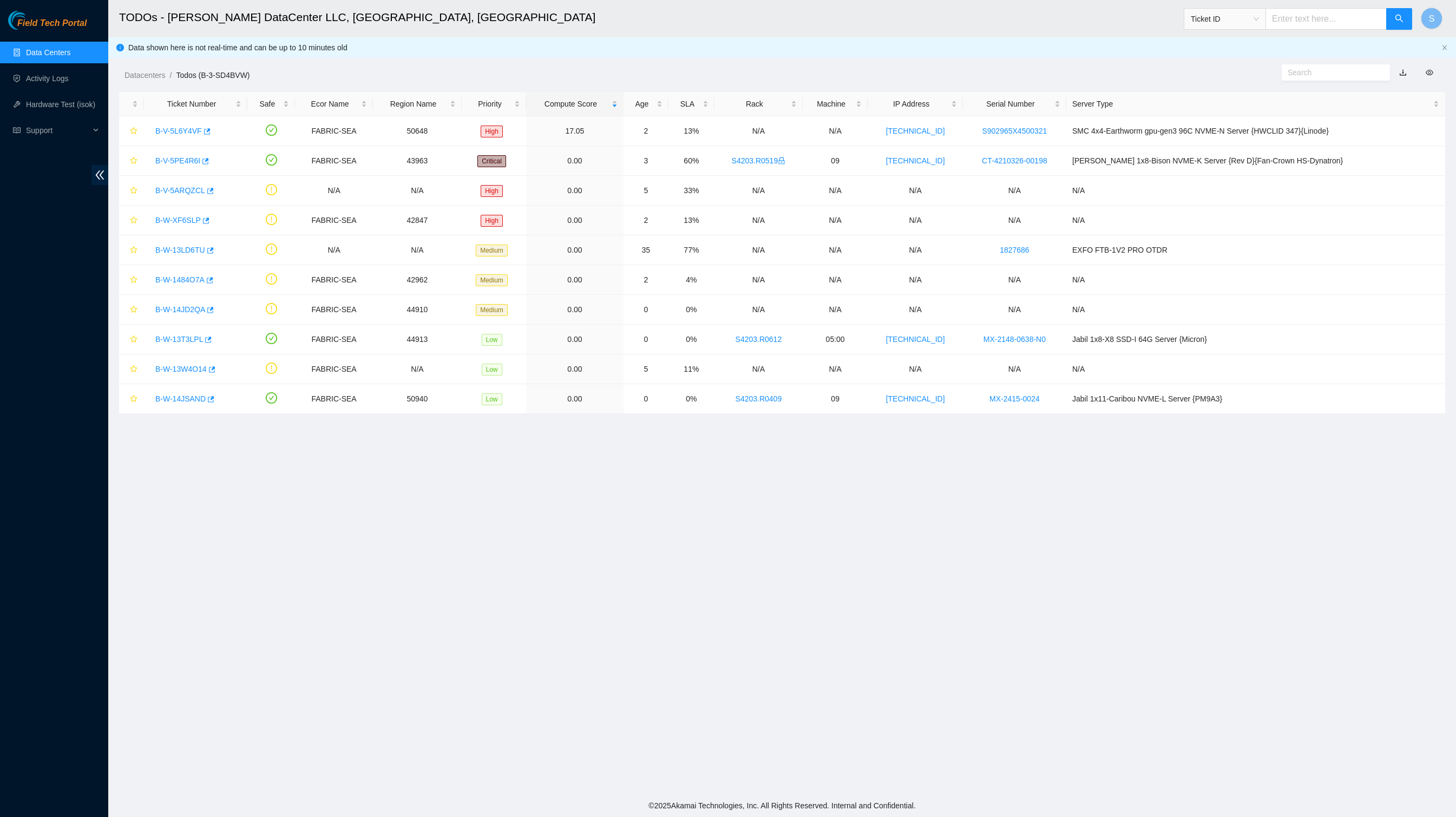
click at [75, 21] on span "Field Tech Portal" at bounding box center [52, 23] width 69 height 10
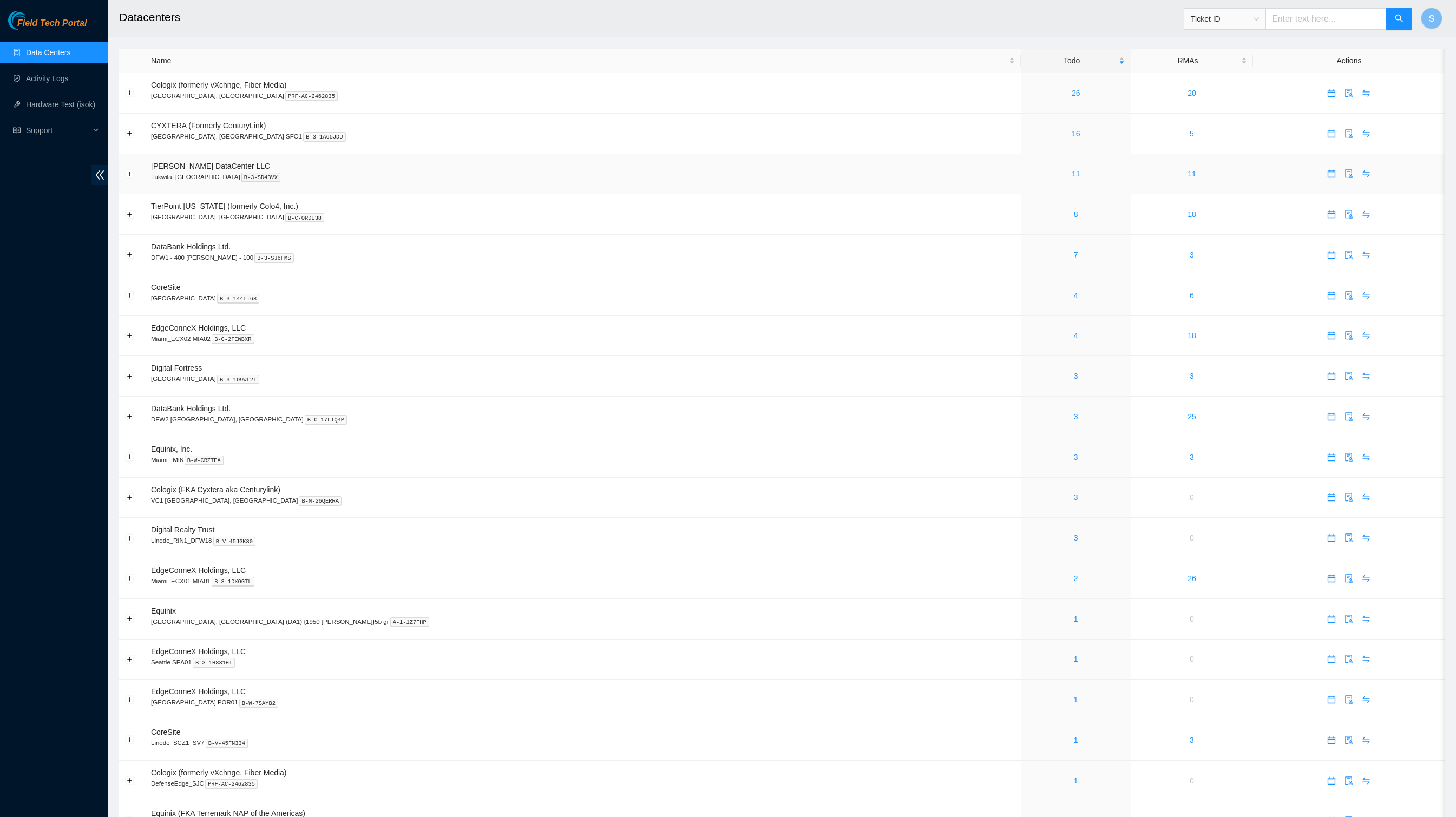
click at [1053, 180] on div "11" at bounding box center [1076, 174] width 98 height 12
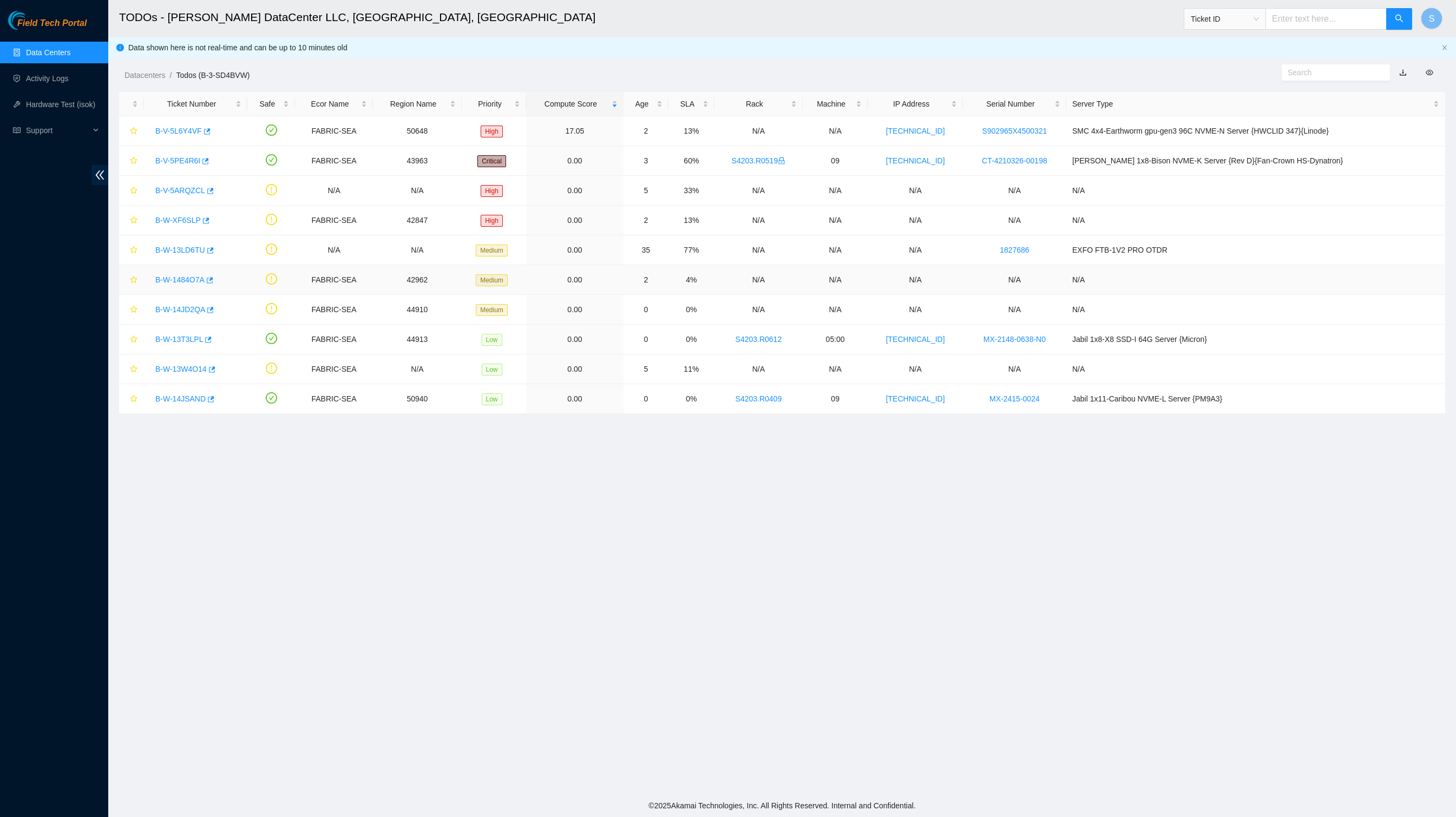
click at [203, 284] on link "B-W-1484O7A" at bounding box center [180, 280] width 49 height 9
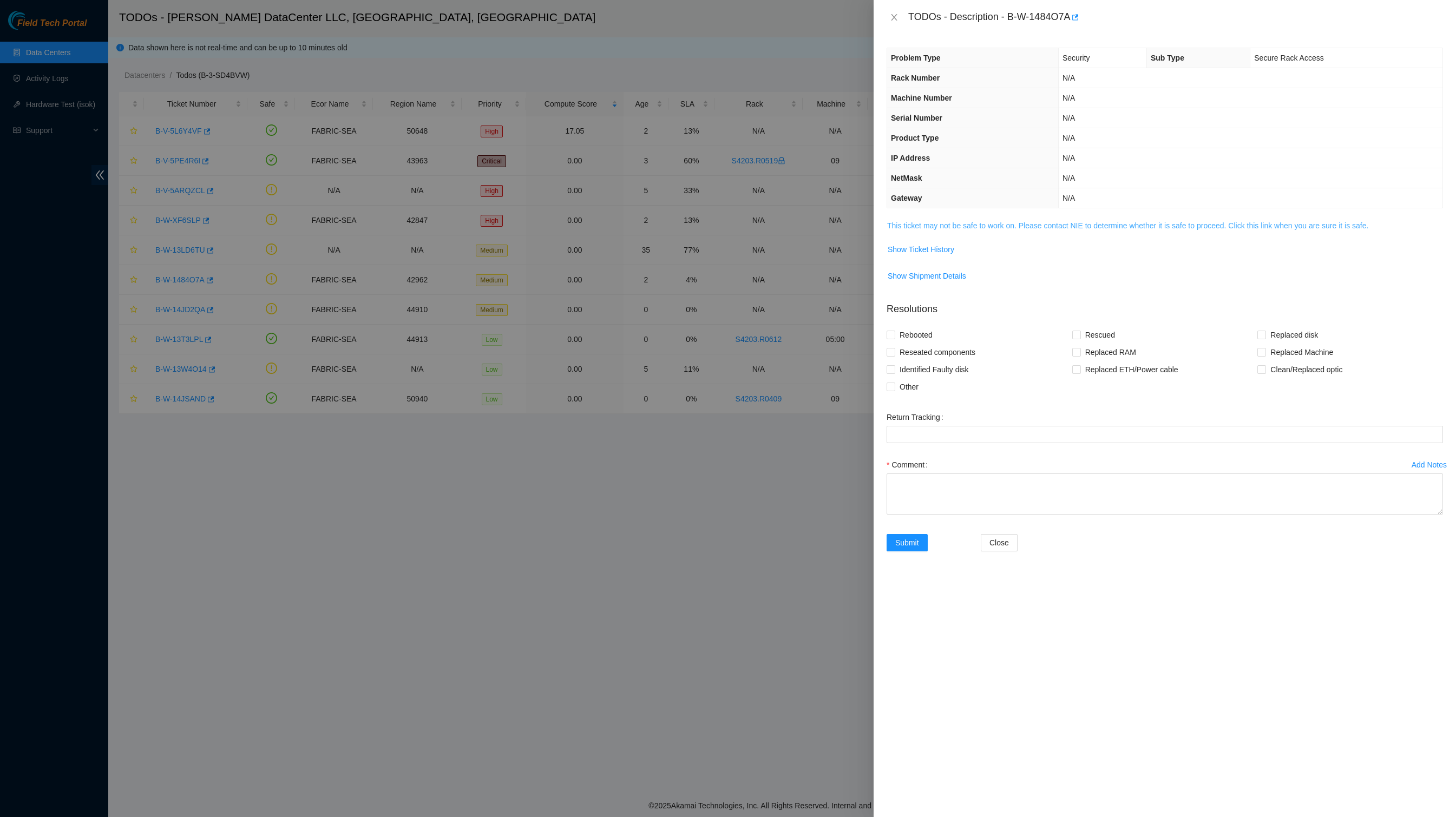
click at [1010, 230] on link "This ticket may not be safe to work on. Please contact NIE to determine whether…" at bounding box center [1128, 226] width 481 height 9
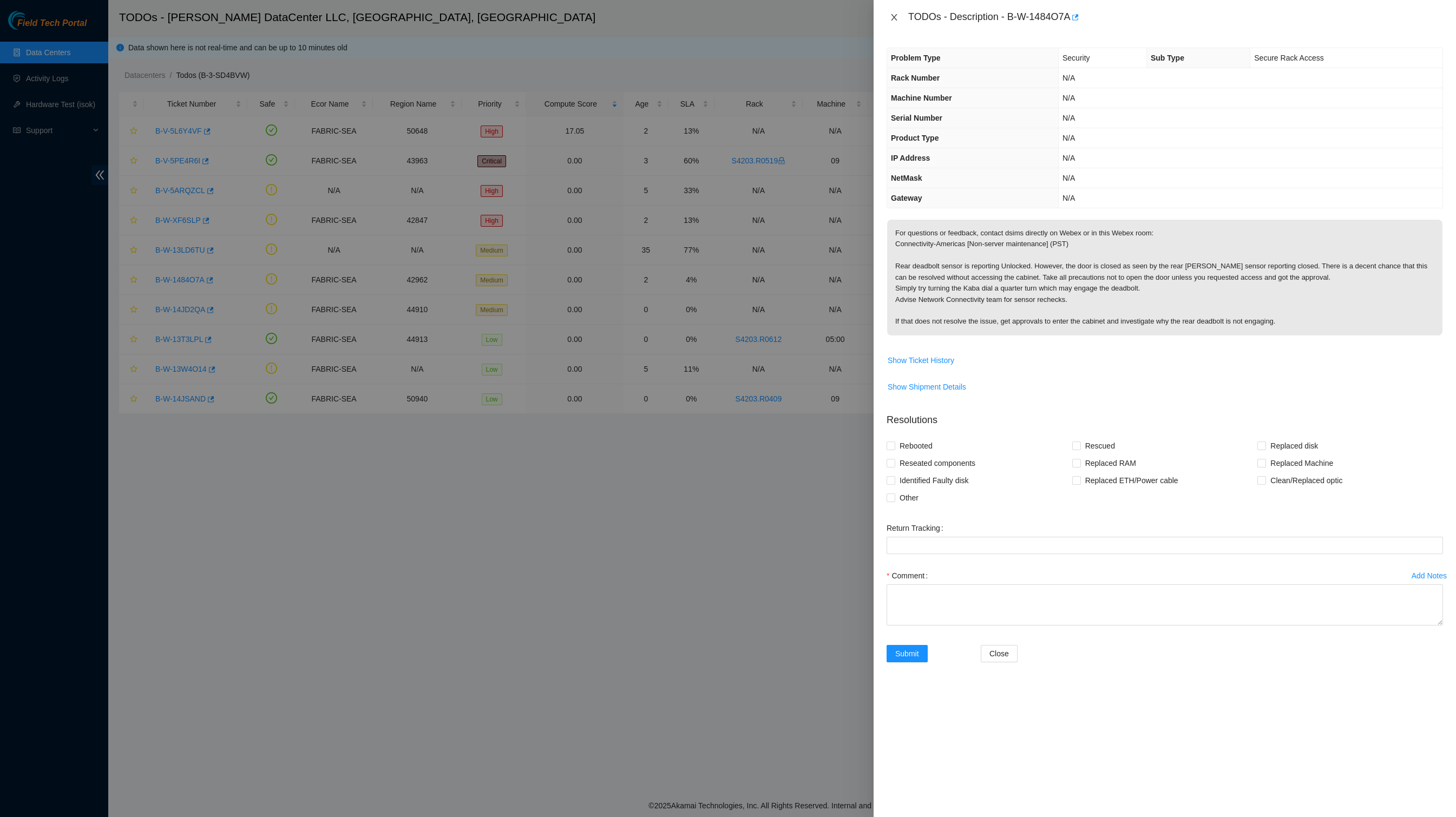
click at [894, 21] on icon "close" at bounding box center [894, 18] width 9 height 9
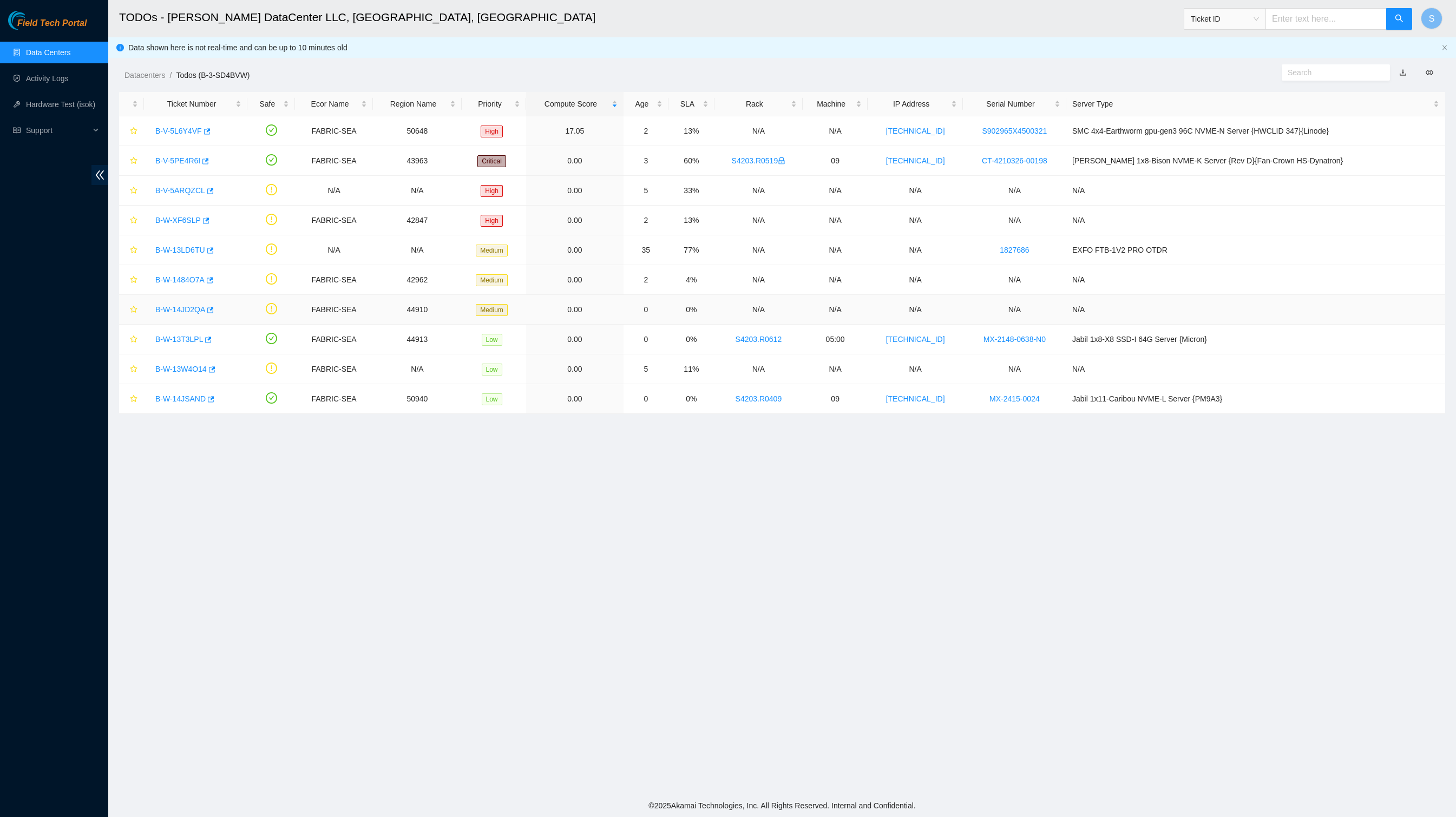
click at [195, 314] on link "B-W-14JD2QA" at bounding box center [180, 309] width 50 height 9
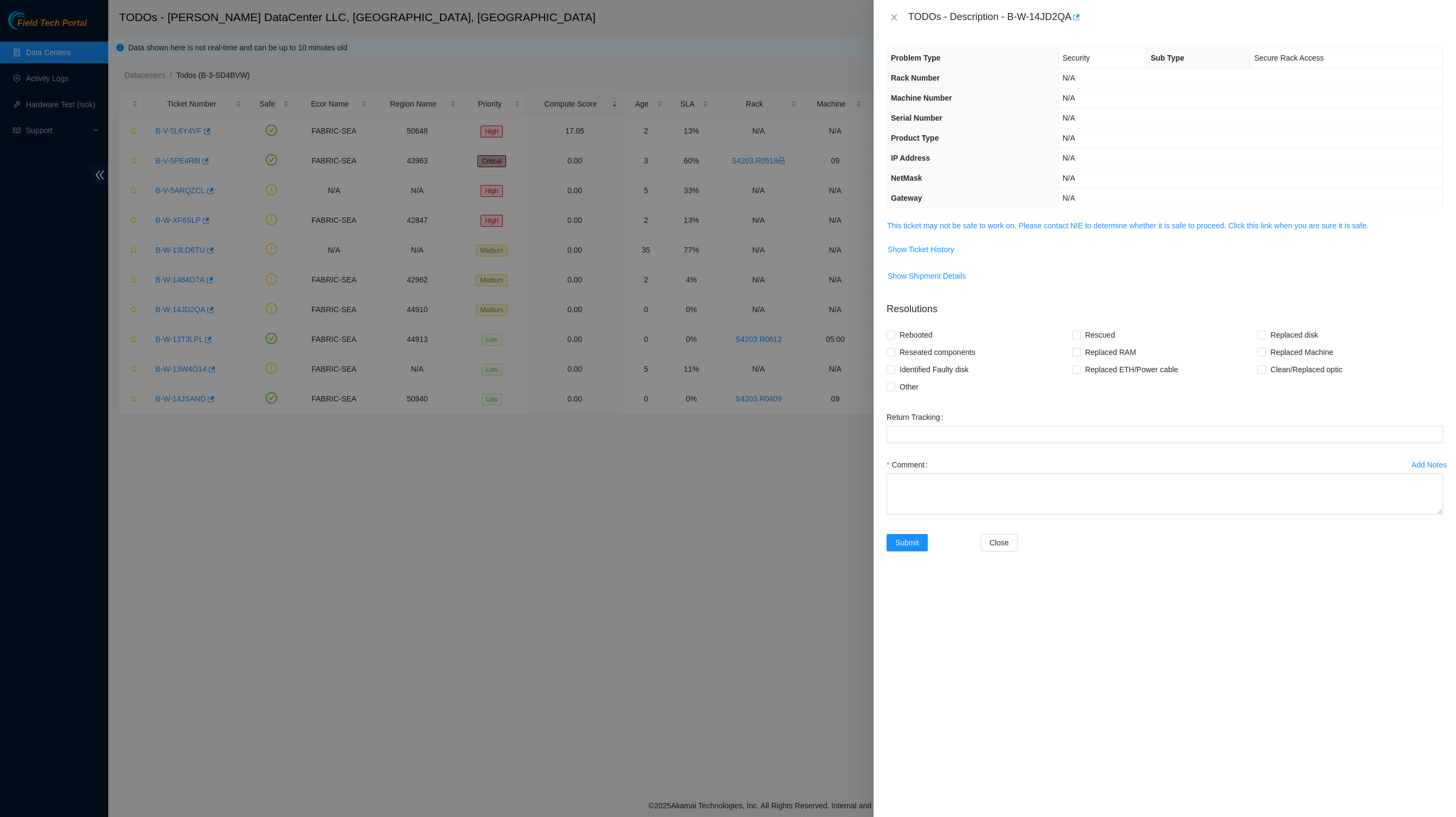
click at [972, 231] on span "This ticket may not be safe to work on. Please contact NIE to determine whether…" at bounding box center [1165, 225] width 556 height 12
click at [1002, 247] on div "Problem Type Security Sub Type Secure Rack Access Rack Number N/A Machine Numbe…" at bounding box center [1165, 426] width 583 height 782
click at [999, 230] on link "This ticket may not be safe to work on. Please contact NIE to determine whether…" at bounding box center [1128, 226] width 481 height 9
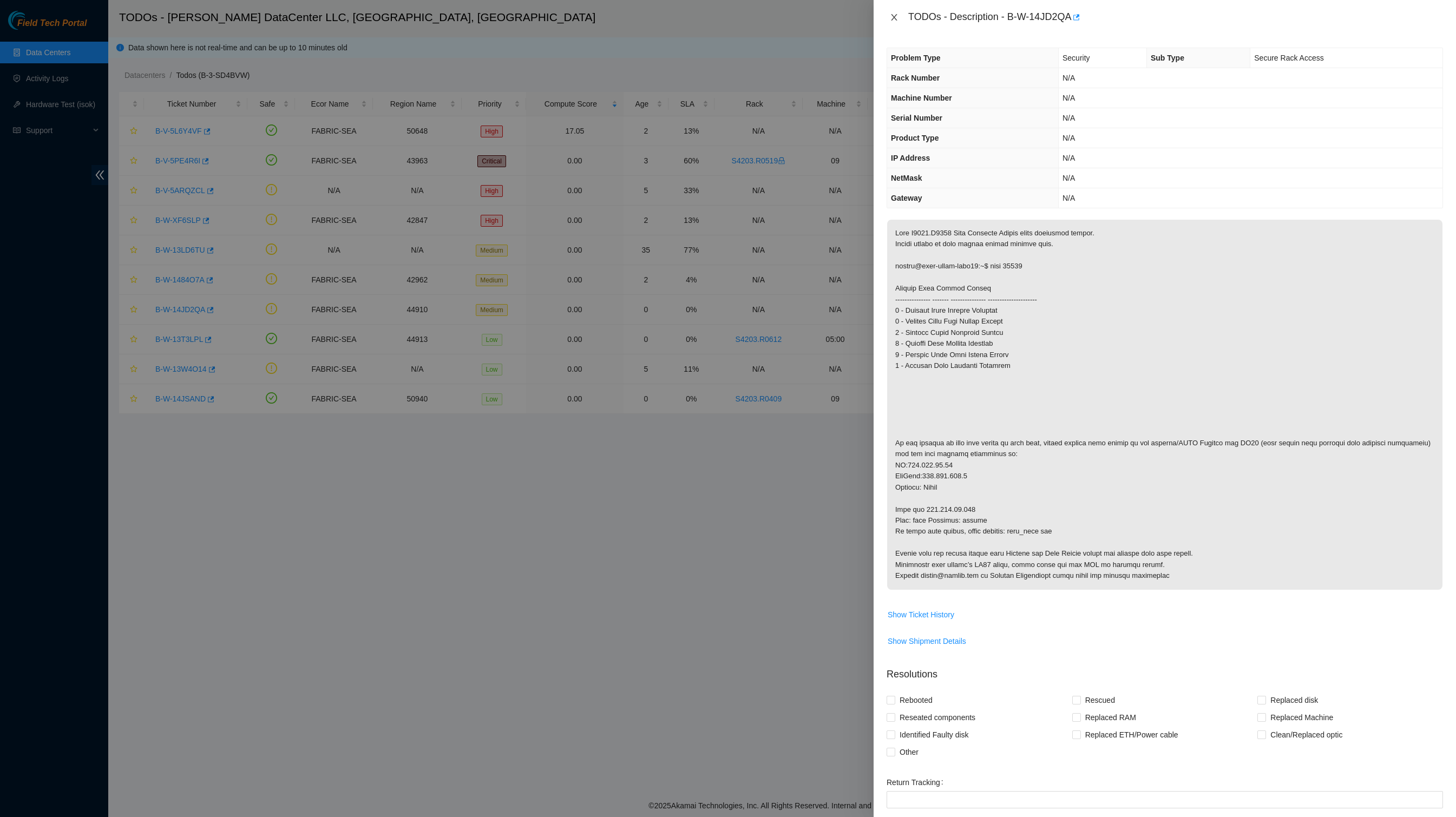
click at [893, 18] on icon "close" at bounding box center [894, 18] width 9 height 9
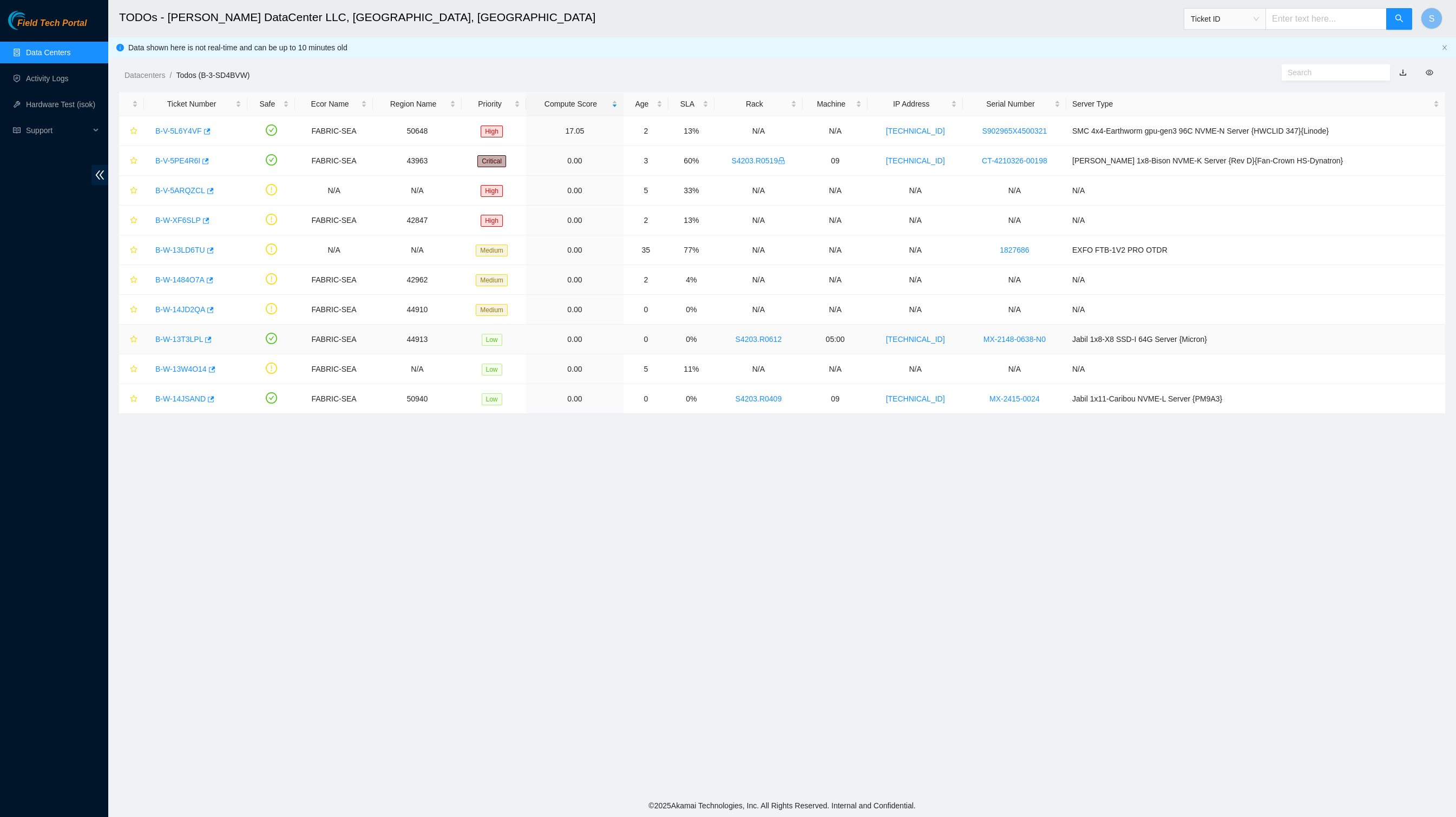
click at [186, 343] on link "B-W-13T3LPL" at bounding box center [179, 339] width 48 height 9
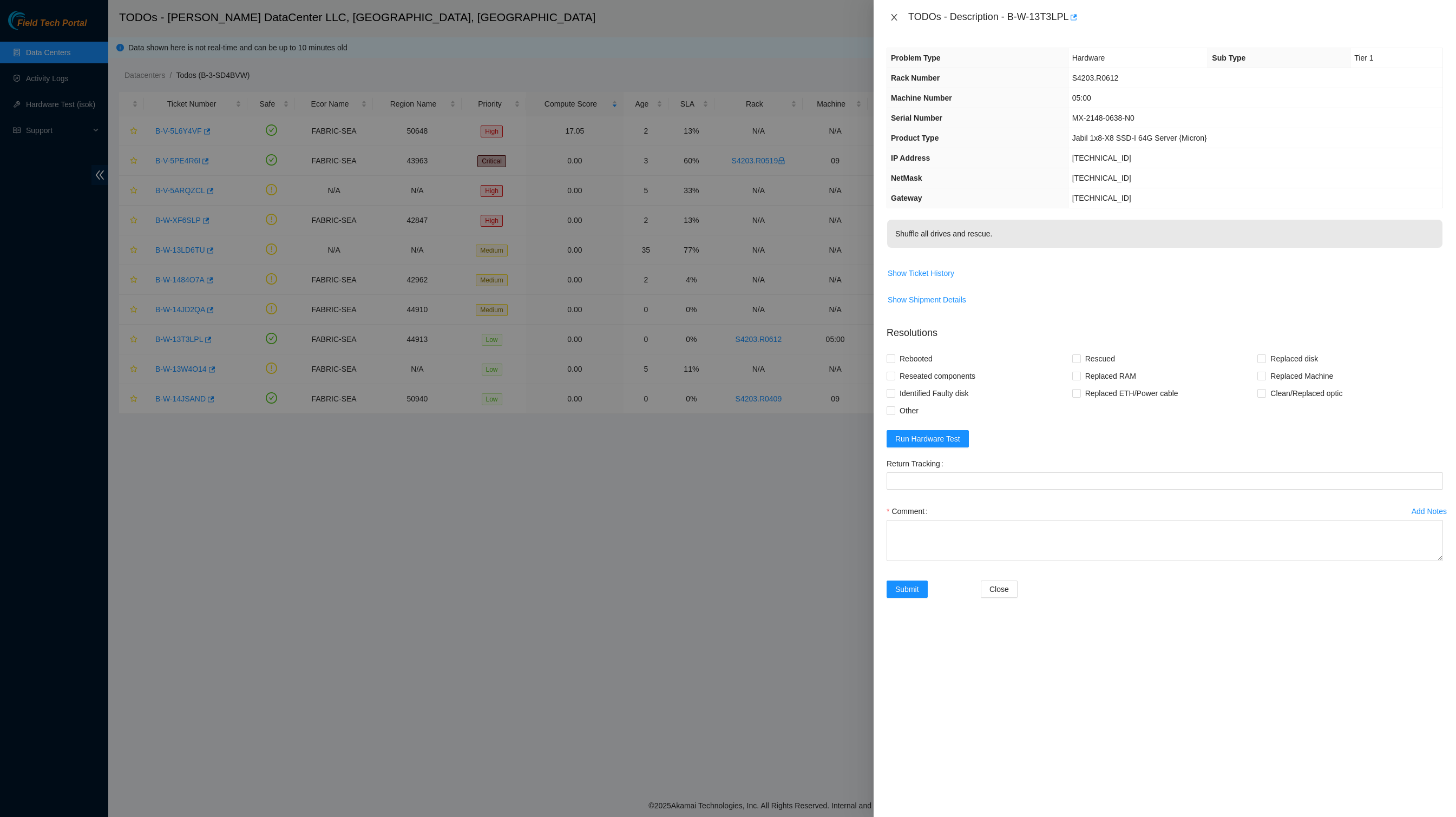
click at [892, 14] on icon "close" at bounding box center [893, 17] width 6 height 6
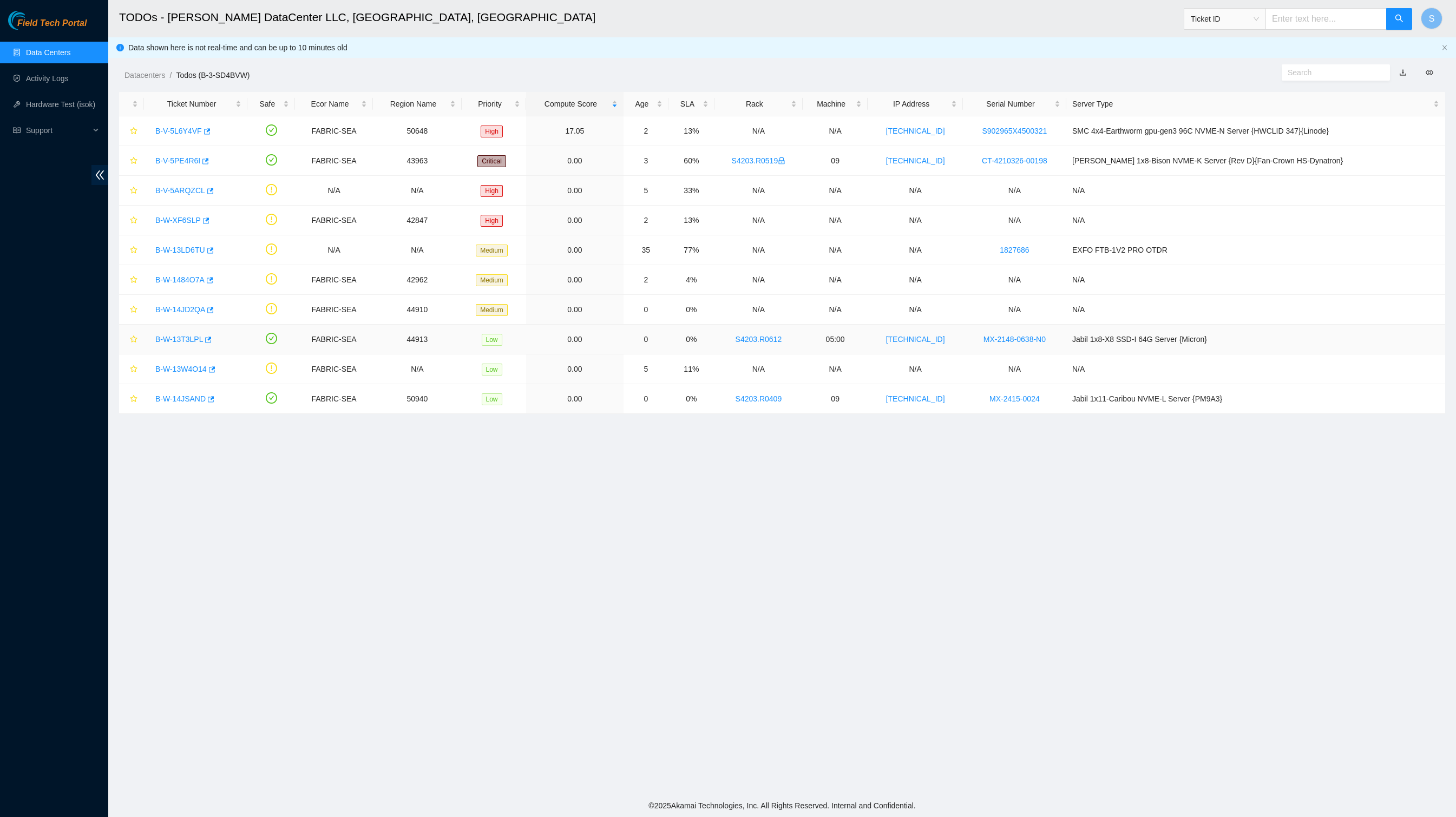
click at [174, 343] on link "B-W-13T3LPL" at bounding box center [179, 339] width 48 height 9
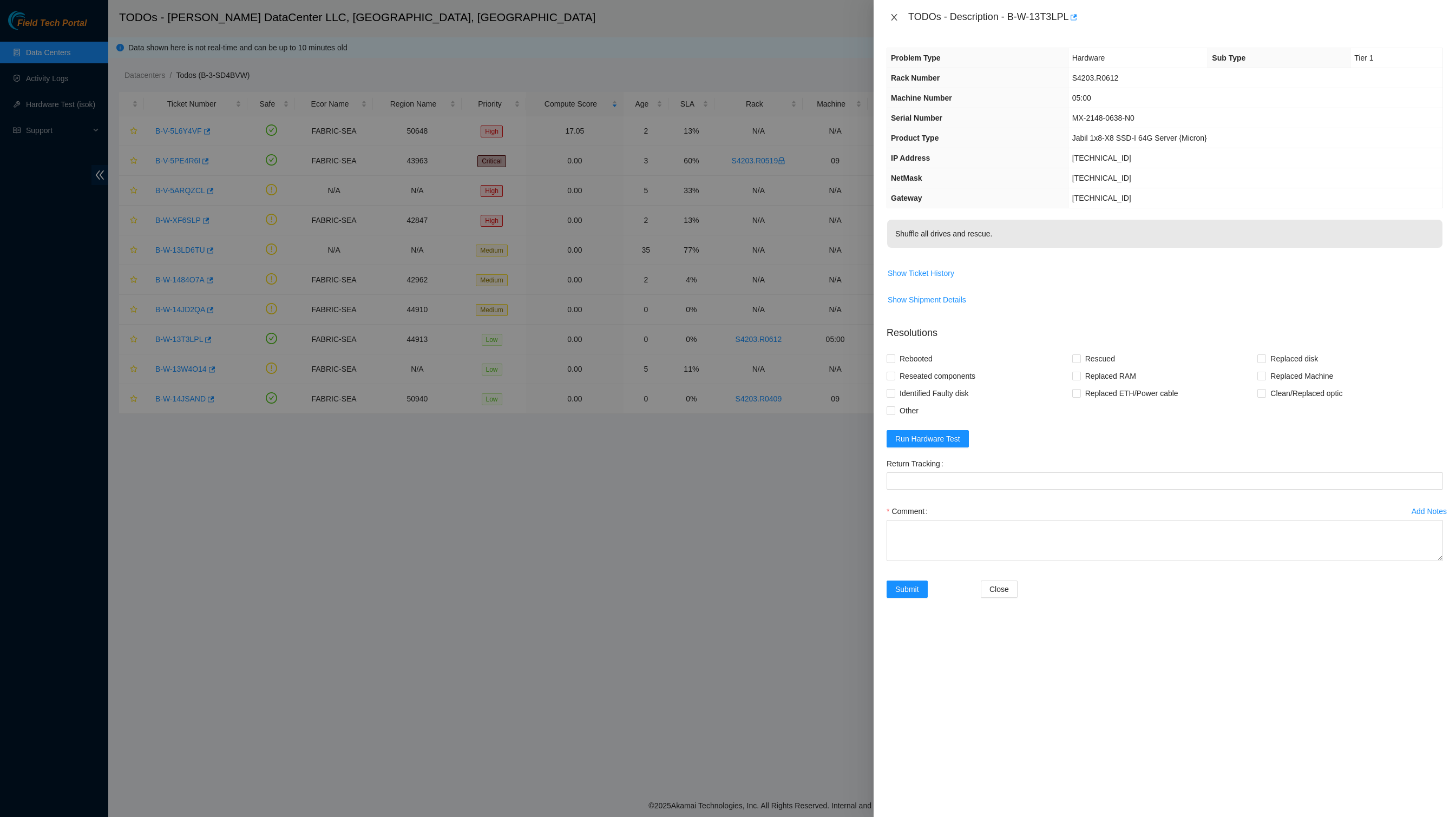
click at [890, 16] on icon "close" at bounding box center [894, 18] width 9 height 9
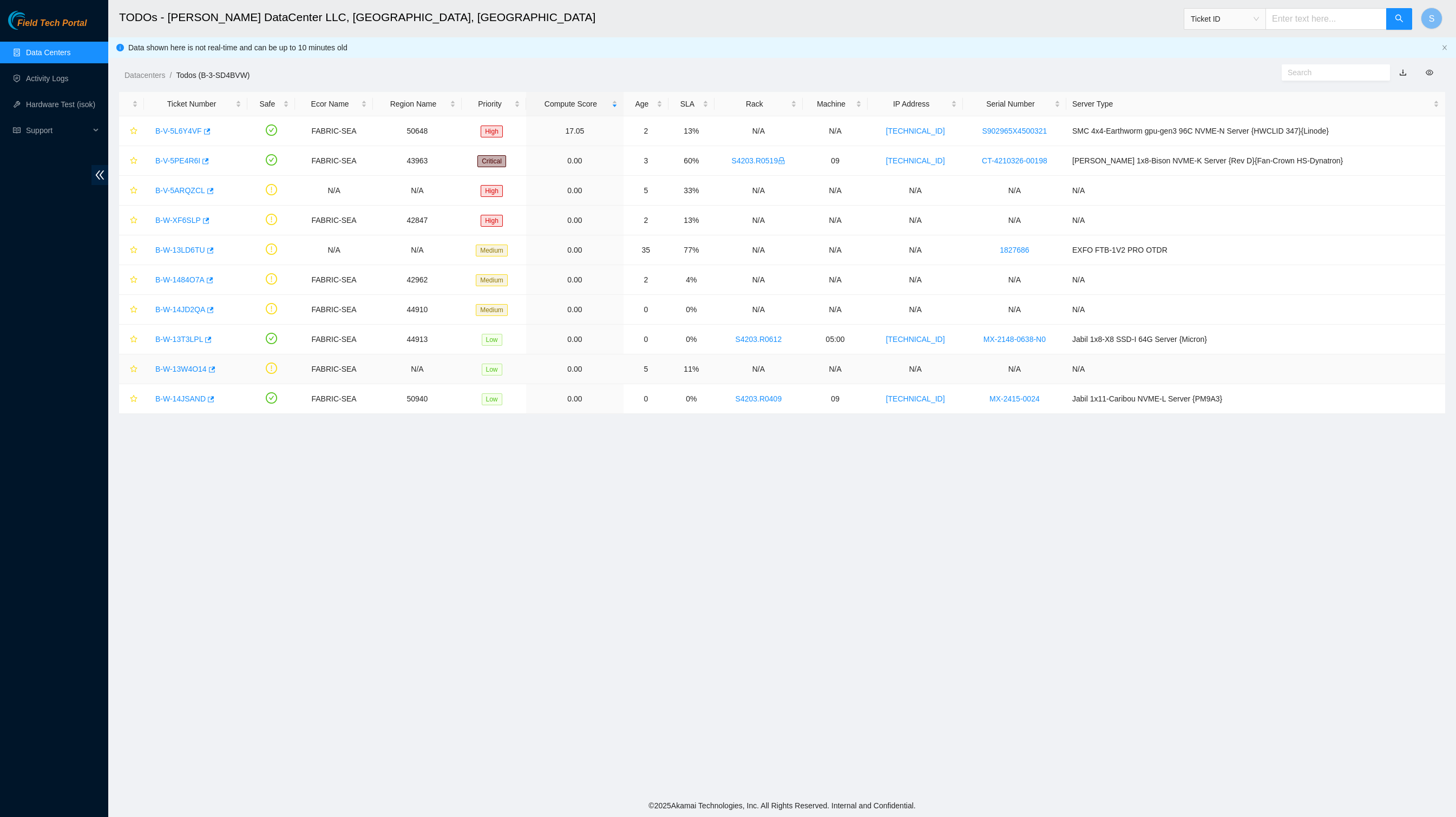
click at [203, 374] on link "B-W-13W4O14" at bounding box center [181, 369] width 52 height 9
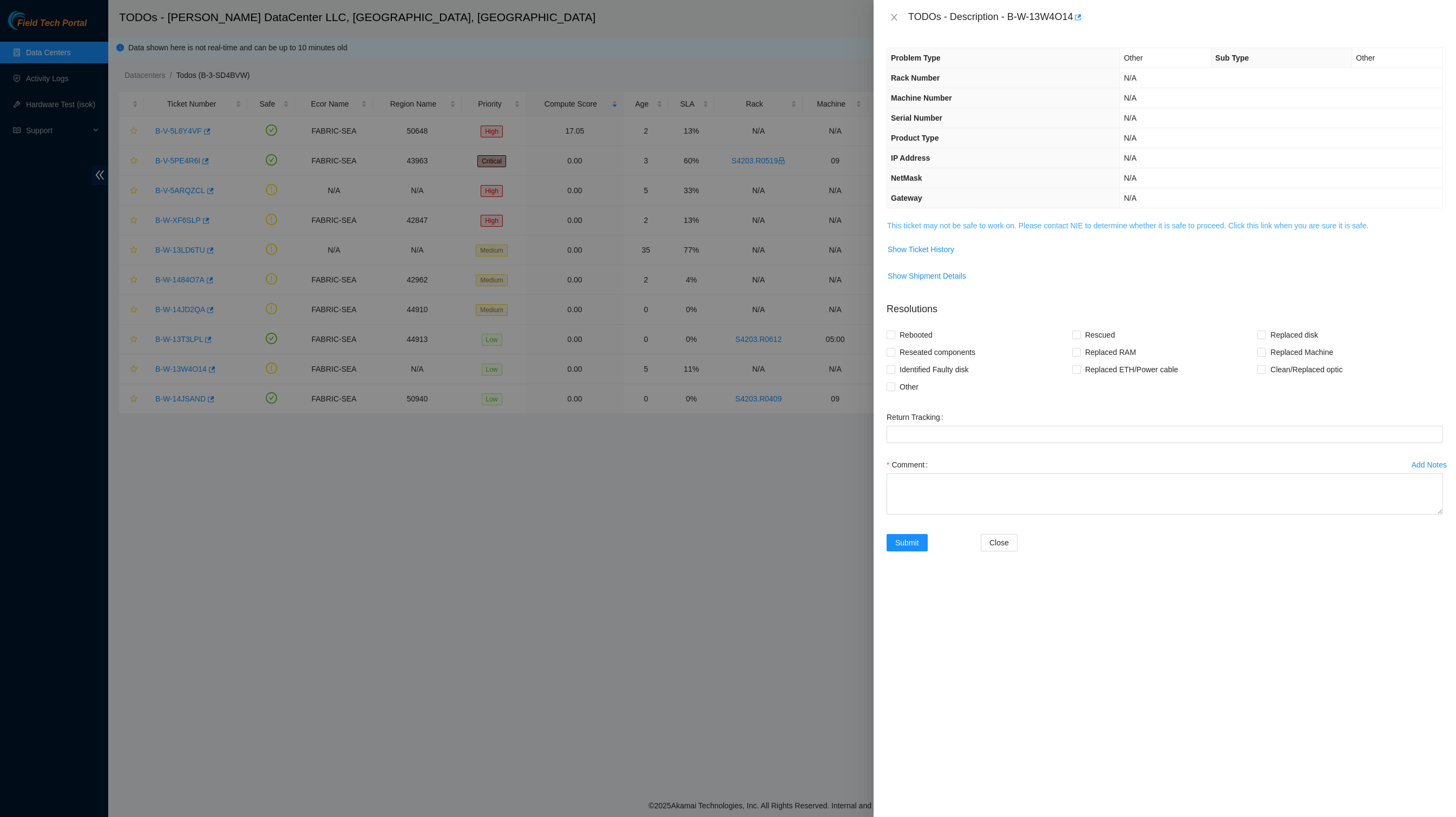
click at [1009, 230] on link "This ticket may not be safe to work on. Please contact NIE to determine whether…" at bounding box center [1128, 226] width 481 height 9
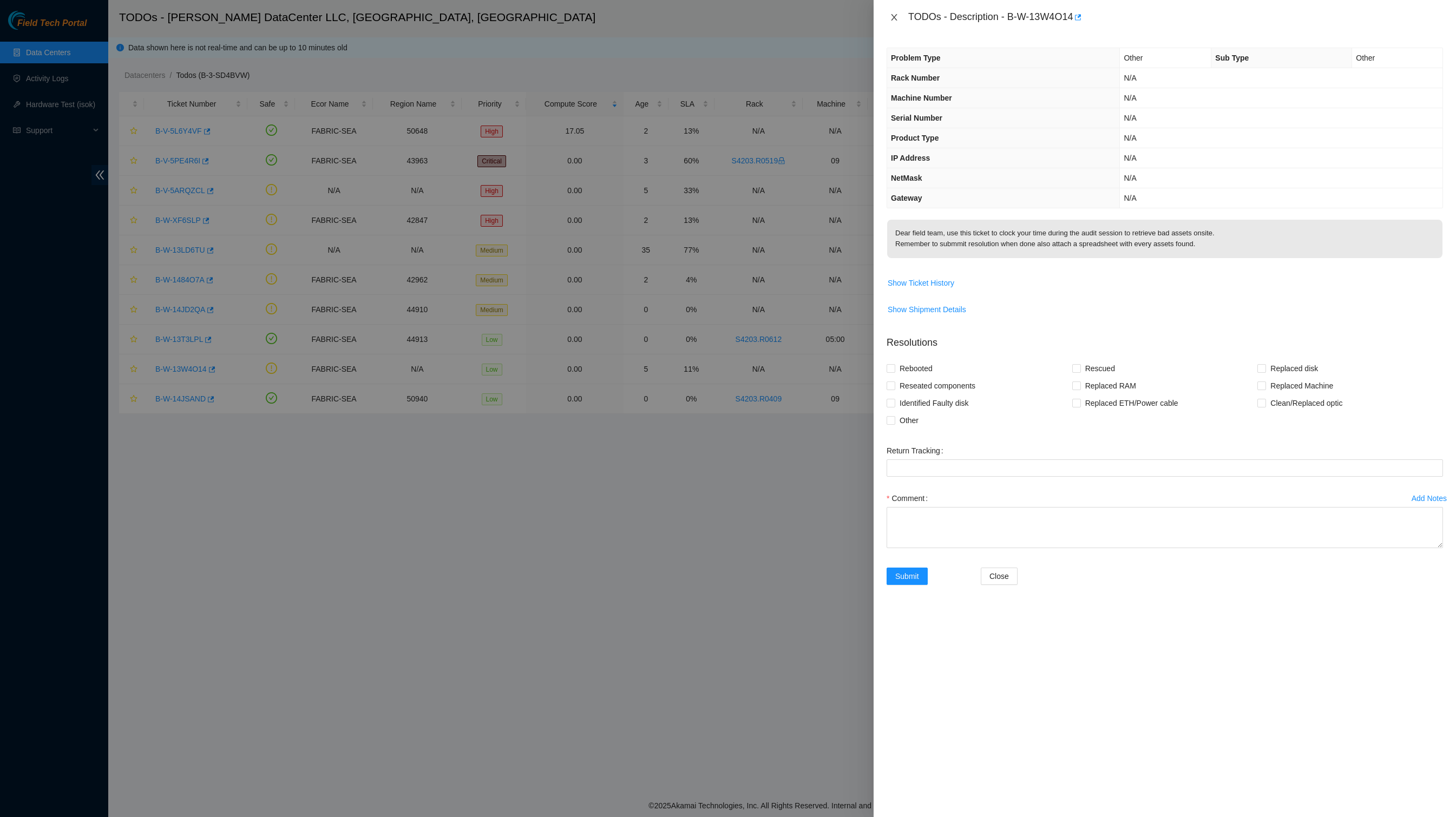
click at [894, 14] on icon "close" at bounding box center [894, 18] width 9 height 9
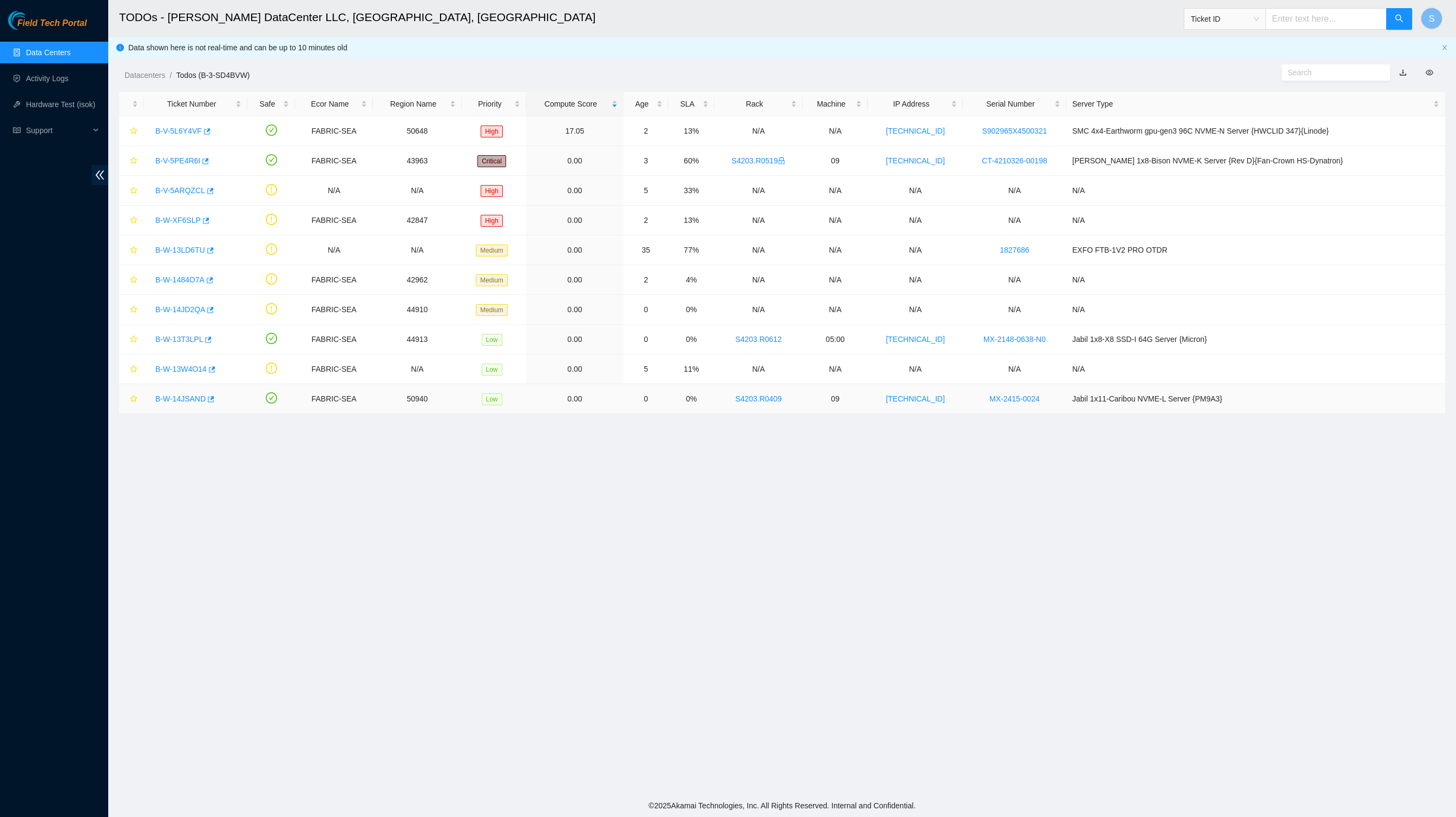
click at [207, 404] on td "B-W-14JSAND" at bounding box center [196, 399] width 103 height 30
click at [206, 403] on link "B-W-14JSAND" at bounding box center [181, 399] width 50 height 9
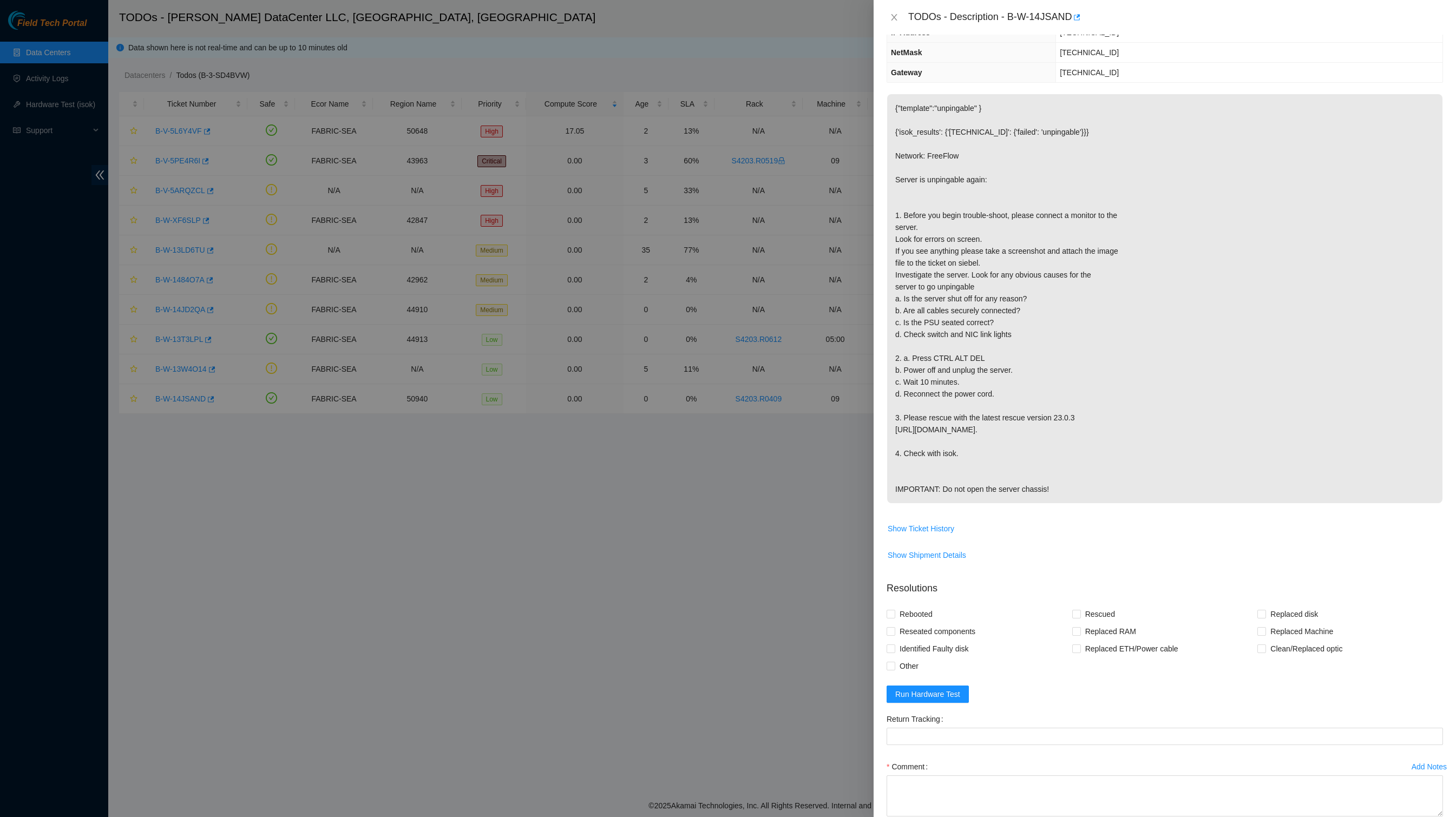
scroll to position [148, 0]
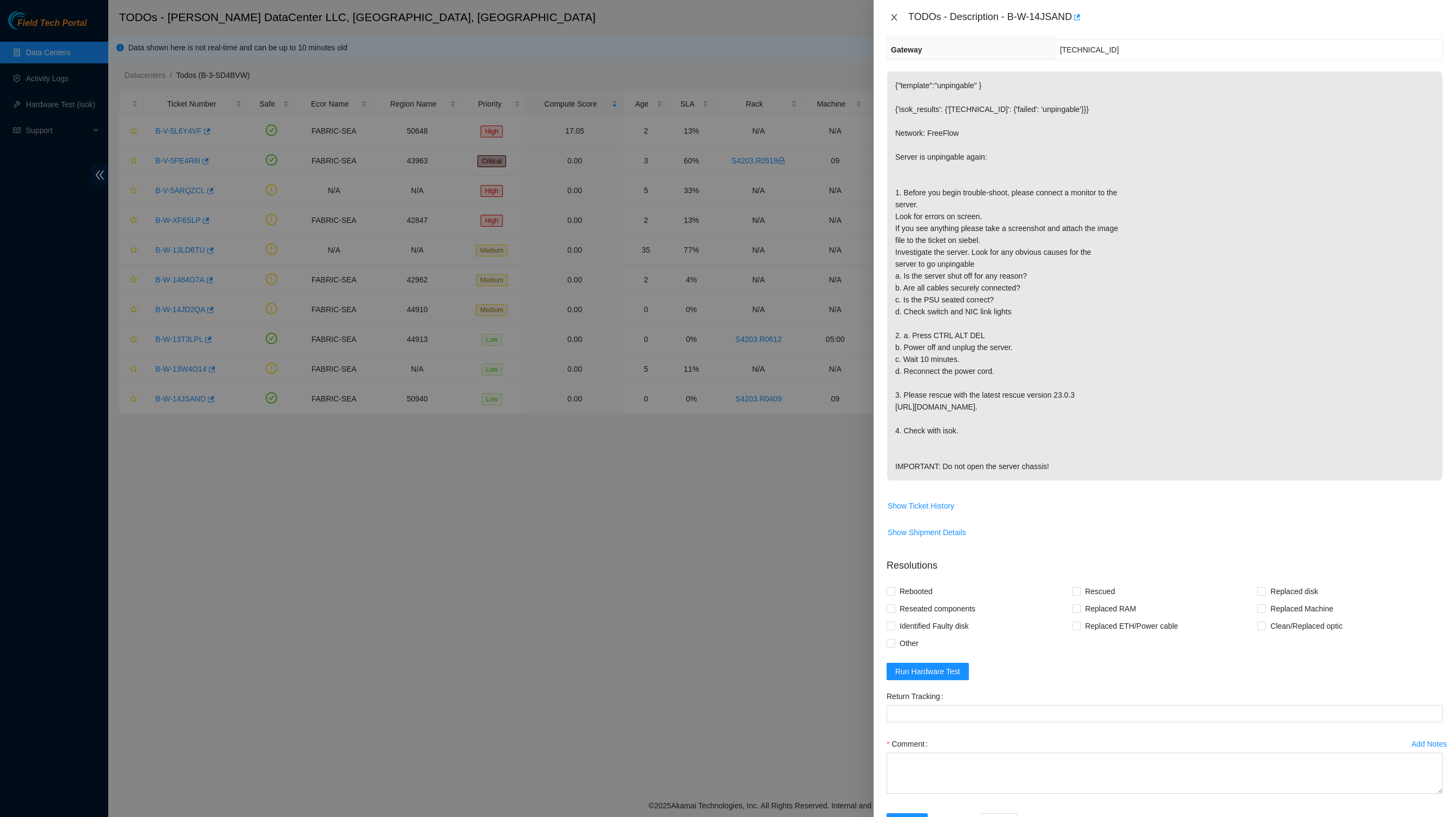
click at [894, 21] on icon "close" at bounding box center [894, 18] width 9 height 9
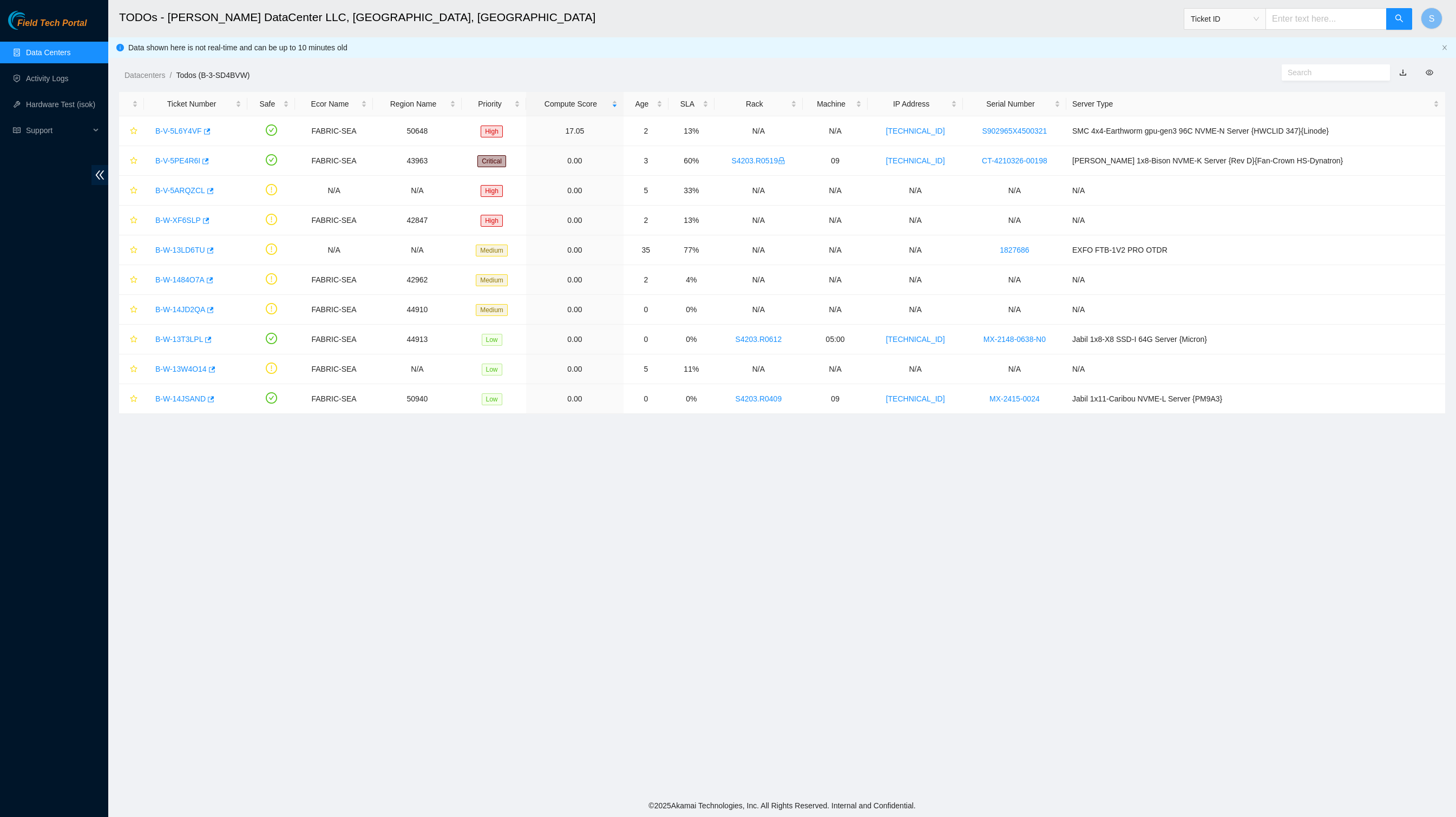
scroll to position [0, 0]
